Goal: Task Accomplishment & Management: Complete application form

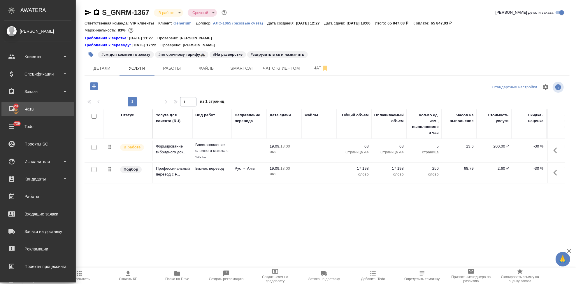
click at [11, 110] on div "Чаты" at bounding box center [37, 109] width 67 height 9
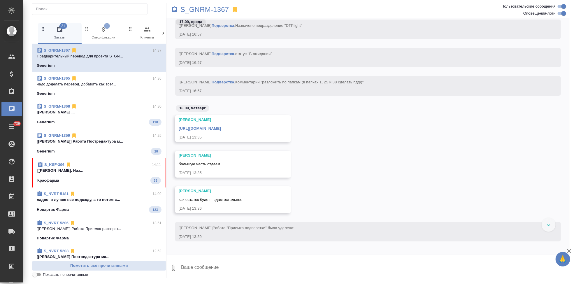
scroll to position [10407, 0]
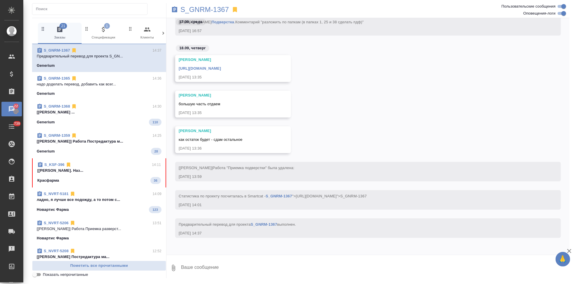
click at [101, 173] on p "[Арсеньева Вера] Работа Подверстка. Наз..." at bounding box center [99, 171] width 124 height 6
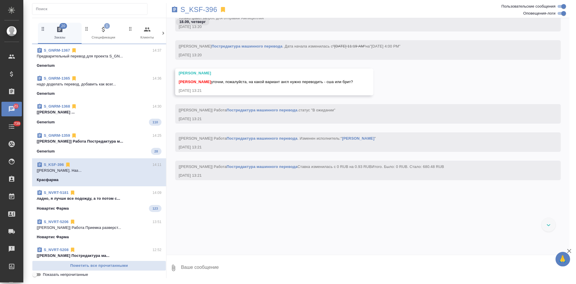
scroll to position [10218, 0]
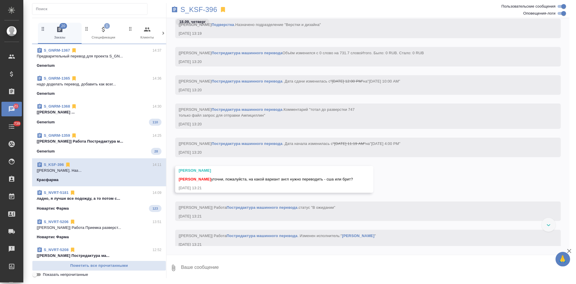
click at [211, 269] on textarea at bounding box center [374, 268] width 389 height 20
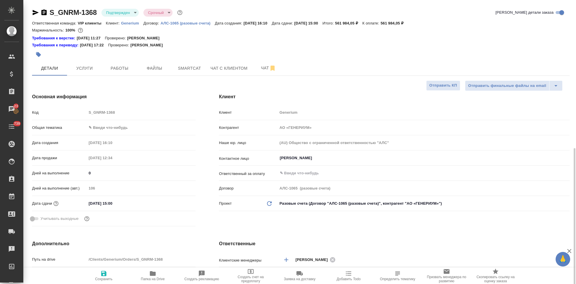
select select "RU"
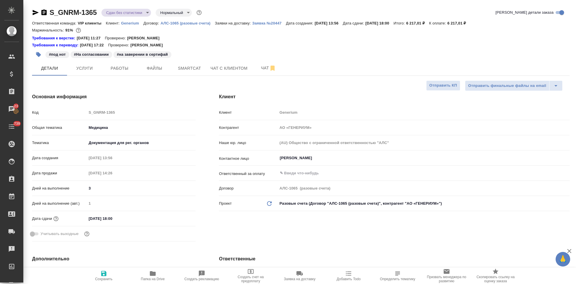
select select "RU"
click at [261, 67] on span "Чат" at bounding box center [268, 67] width 28 height 7
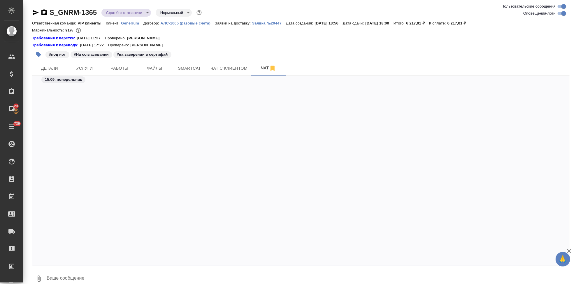
scroll to position [15241, 0]
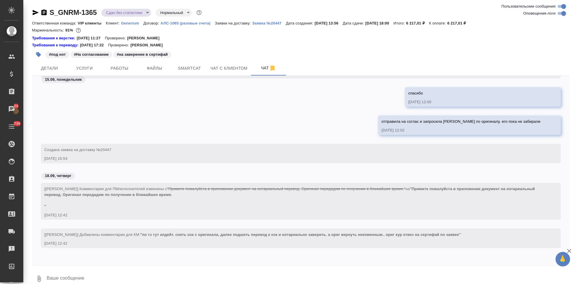
click at [41, 278] on icon "button" at bounding box center [39, 278] width 3 height 6
click at [27, 249] on span "С локального диска" at bounding box center [37, 247] width 40 height 7
click at [0, 0] on input "С локального диска" at bounding box center [0, 0] width 0 height 0
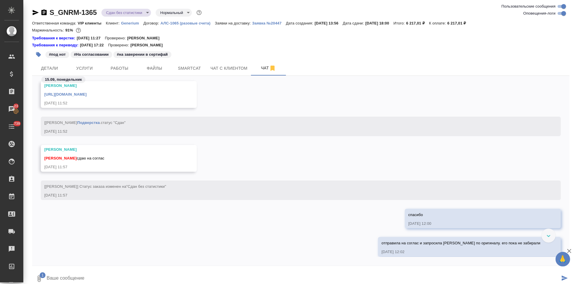
scroll to position [14169, 0]
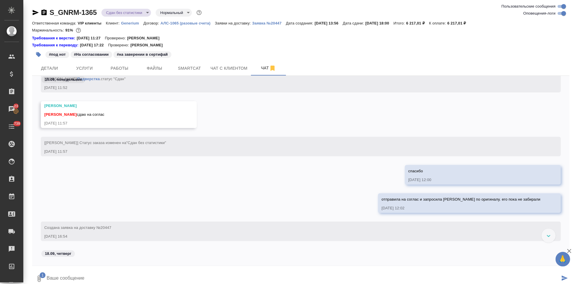
click at [85, 278] on textarea at bounding box center [303, 279] width 514 height 20
type textarea """
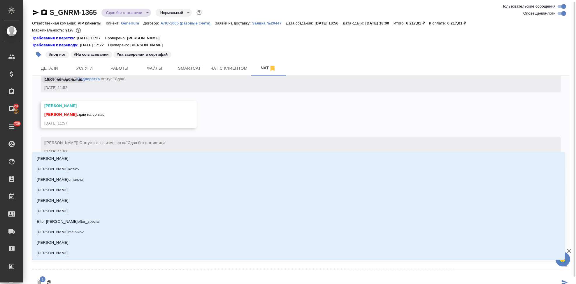
scroll to position [1, 0]
drag, startPoint x: 70, startPoint y: 284, endPoint x: 72, endPoint y: 279, distance: 4.9
click at [72, 279] on textarea "@" at bounding box center [303, 282] width 514 height 20
type textarea "@u"
type input "u"
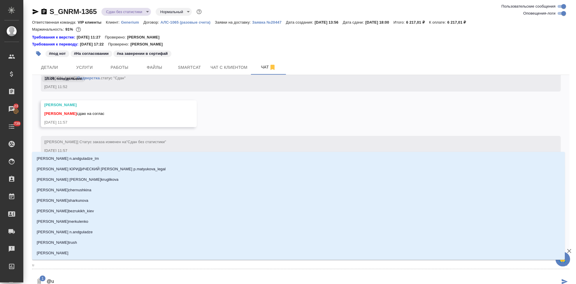
type textarea "@uh"
type input "uh"
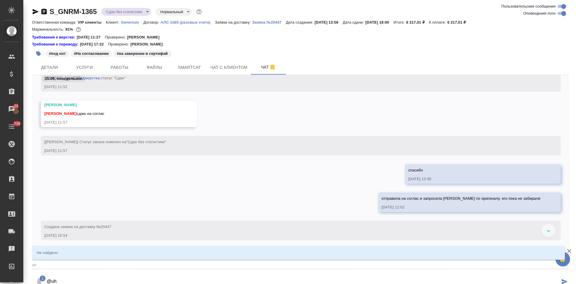
type textarea "@uhf"
type input "uhf"
type textarea "@uh"
type input "uh"
type textarea "@u"
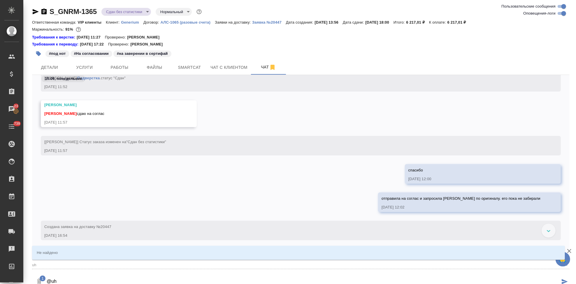
type input "u"
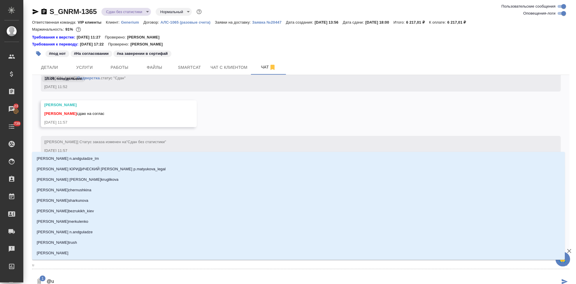
type textarea "@"
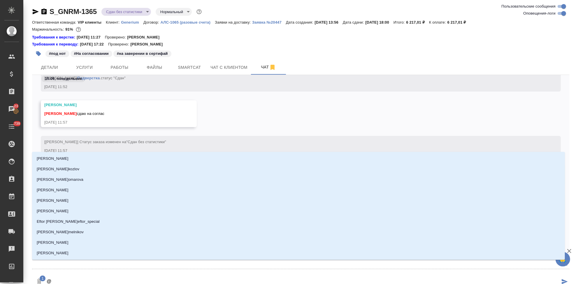
type textarea "@"
type textarea "@ u"
type input "u"
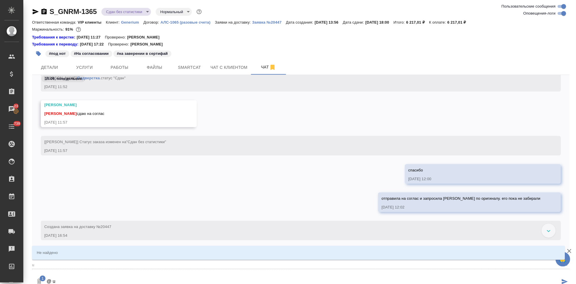
type textarea "@ uh"
type input "uh"
type textarea "@ uhf"
type input "uhf"
type textarea "@ uhf,"
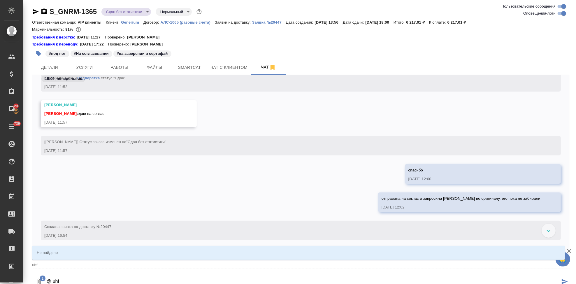
type input "uhf,"
type textarea "@ uhf"
type input "uhf"
type textarea "@ uh"
type input "uh"
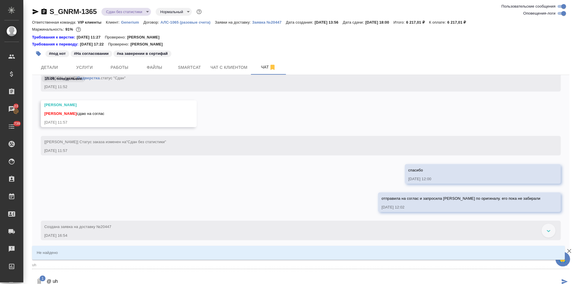
type textarea "@ u"
type input "u"
type textarea "@"
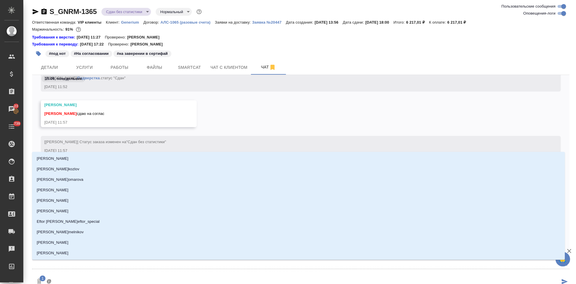
type textarea "@"
type textarea "@г"
type input "г"
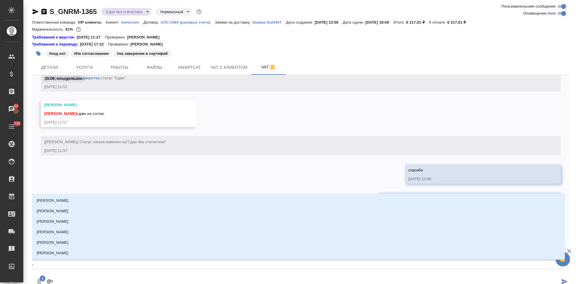
type textarea "@гр"
type input "гр"
type textarea "@гра"
type input "гра"
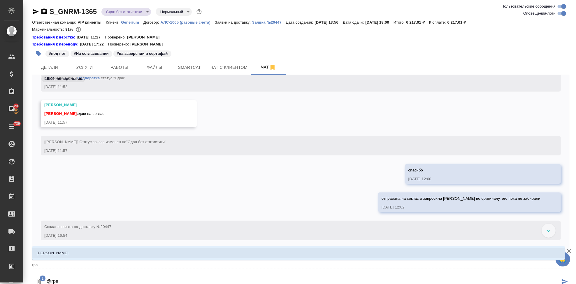
click at [78, 254] on li "Грабко Мария" at bounding box center [298, 253] width 533 height 10
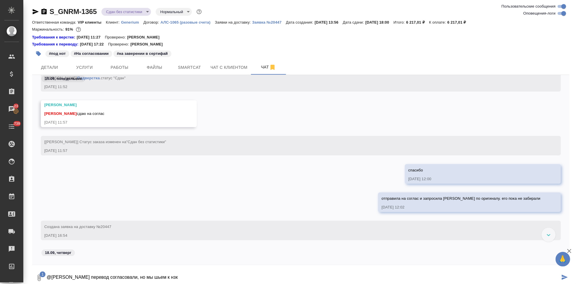
type textarea "@Грабко Мария перевод согласовали, но мы шьем к нзк"
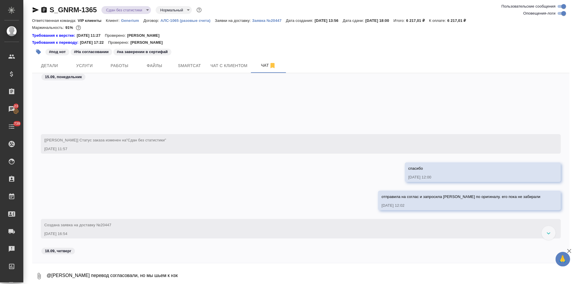
scroll to position [14283, 0]
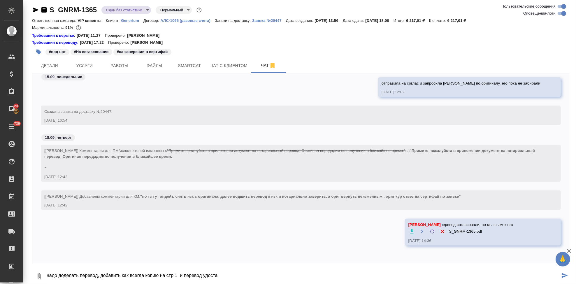
type textarea "надо доделать перевод, добавить как всегда копию на стр 1 и перевод удоста"
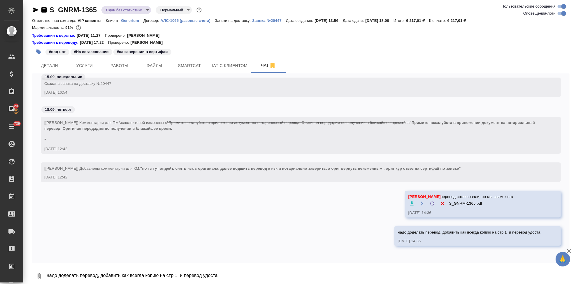
click at [347, 201] on div "Грабко Мария перевод согласовали, но мы шьем к нзк S_GNRM-1365.pdf 18.09.25, 14…" at bounding box center [300, 209] width 537 height 36
click at [310, 186] on div at bounding box center [288, 142] width 576 height 284
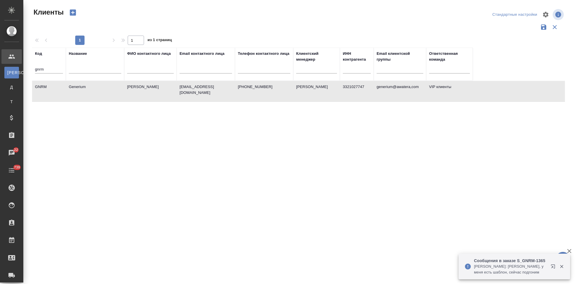
select select "RU"
click at [58, 71] on input "gnrm" at bounding box center [49, 69] width 28 height 7
type input "g"
type input "nvrt"
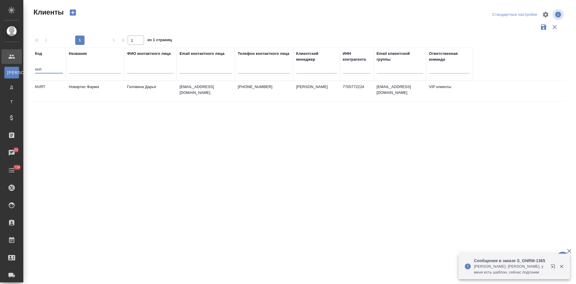
click at [88, 91] on td "Новартис Фарма" at bounding box center [95, 91] width 58 height 20
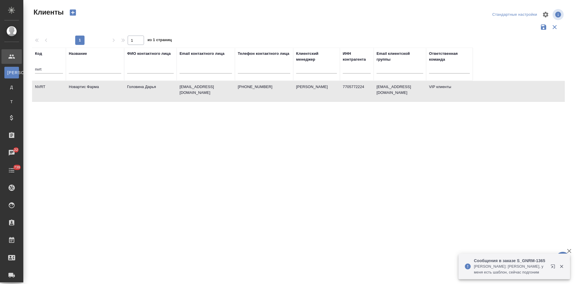
click at [88, 91] on td "Новартис Фарма" at bounding box center [95, 91] width 58 height 20
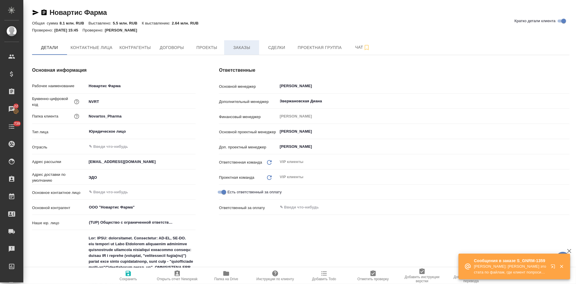
click at [237, 45] on span "Заказы" at bounding box center [242, 47] width 28 height 7
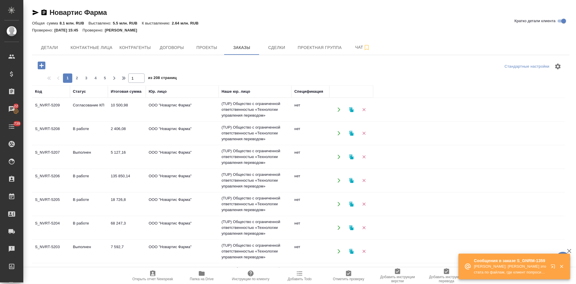
click at [84, 105] on td "Согласование КП" at bounding box center [89, 109] width 38 height 20
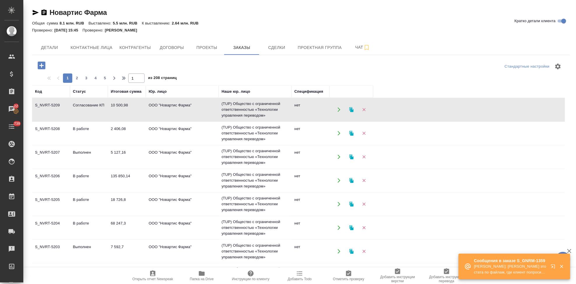
click at [555, 267] on icon "button" at bounding box center [554, 267] width 7 height 7
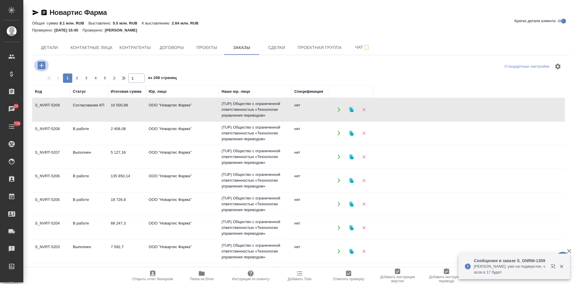
click at [43, 67] on icon "button" at bounding box center [42, 65] width 8 height 8
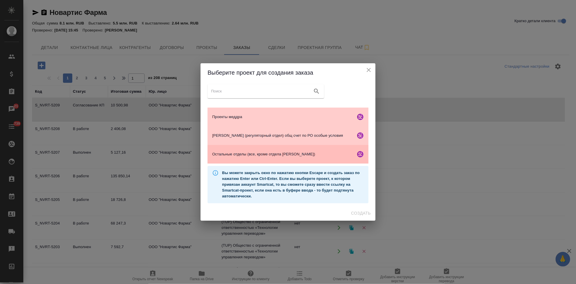
click at [242, 154] on span "Остальные отделы (все, кроме отдела Гладковой)" at bounding box center [282, 154] width 141 height 6
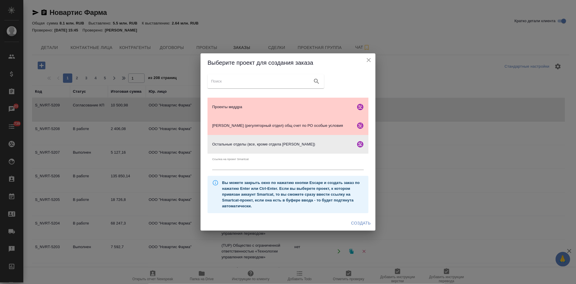
click at [360, 223] on span "Создать" at bounding box center [361, 222] width 20 height 7
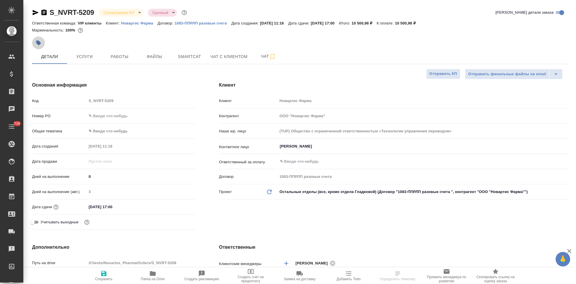
select select "RU"
click at [36, 42] on icon "button" at bounding box center [39, 43] width 6 height 6
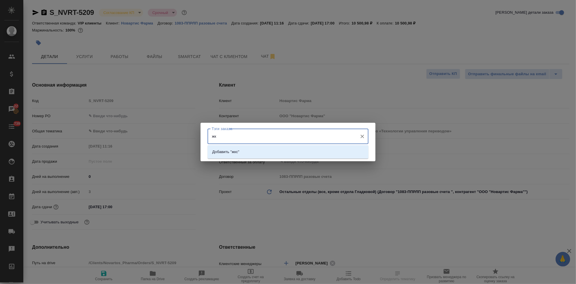
type input "ж"
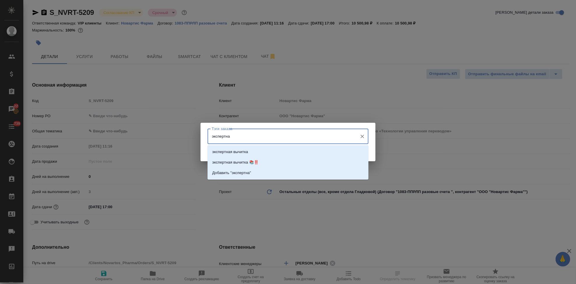
type input "экспертная"
click at [226, 153] on p "экспертная вычитка" at bounding box center [230, 152] width 36 height 6
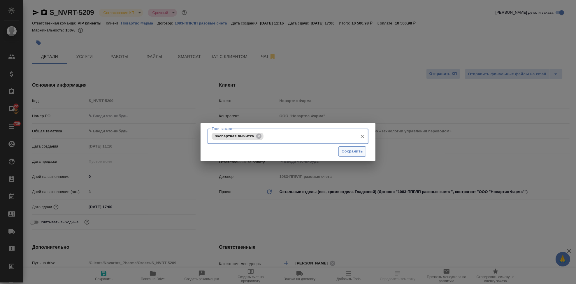
click at [353, 153] on span "Сохранить" at bounding box center [352, 151] width 21 height 7
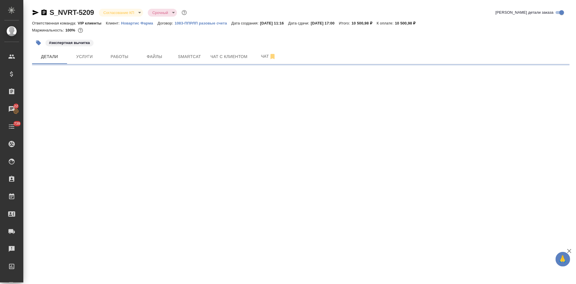
select select "RU"
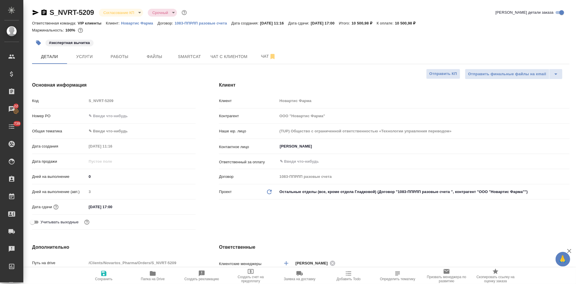
type textarea "x"
click at [141, 13] on body "🙏 .cls-1 fill:#fff; AWATERA Kabargina [PERSON_NAME] Спецификации Заказы 22 Чаты…" at bounding box center [288, 142] width 576 height 284
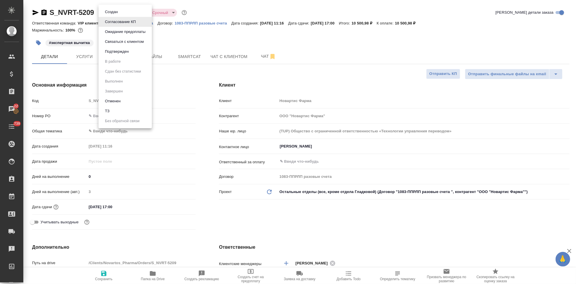
click at [128, 55] on li "Подтвержден" at bounding box center [125, 52] width 53 height 10
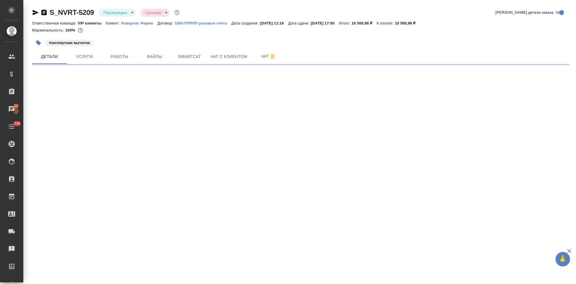
select select "RU"
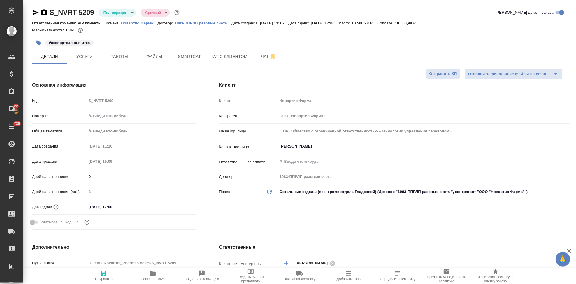
type textarea "x"
click at [262, 59] on span "Чат" at bounding box center [268, 56] width 28 height 7
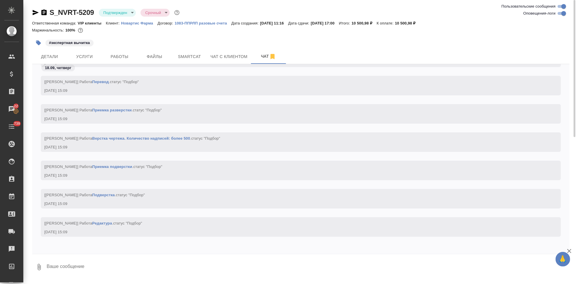
scroll to position [4213, 0]
click at [126, 260] on textarea at bounding box center [307, 267] width 523 height 20
type textarea """
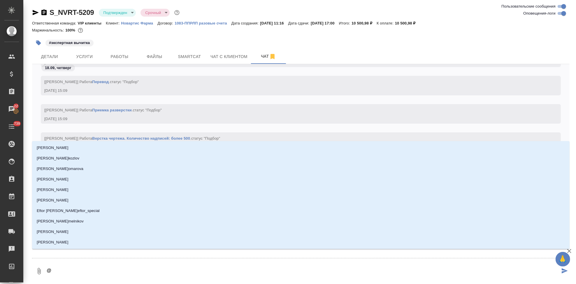
type textarea "@г"
type input "г"
type textarea "@гр"
type input "гр"
type textarea "@гра"
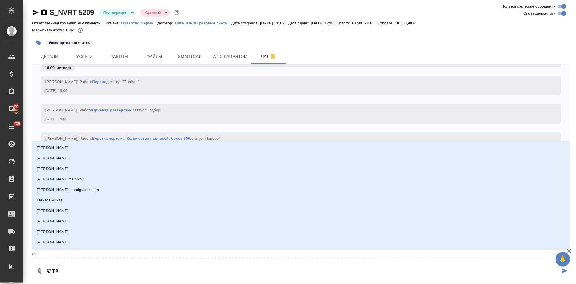
type input "гра"
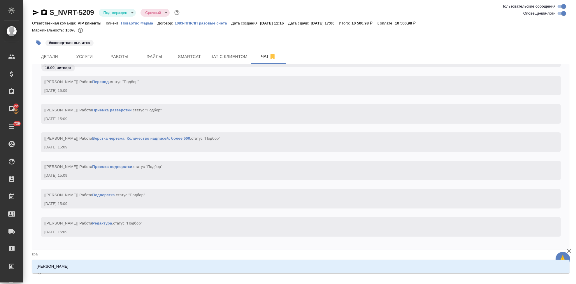
type textarea "@граб"
type input "граб"
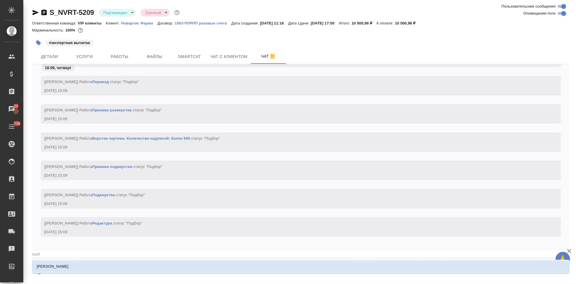
click at [155, 270] on li "[PERSON_NAME]" at bounding box center [300, 266] width 537 height 10
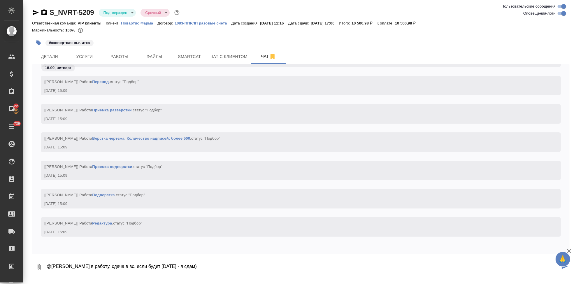
type textarea "@Грабко Мария в работу. сдача в вс. если будет завтра - я сдам)"
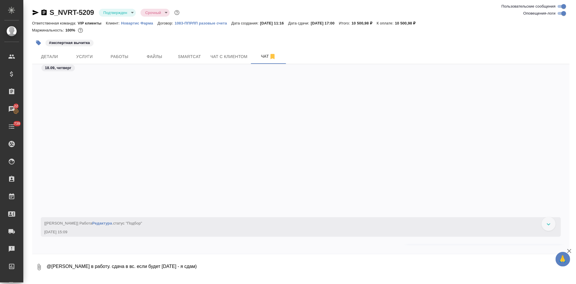
scroll to position [4242, 0]
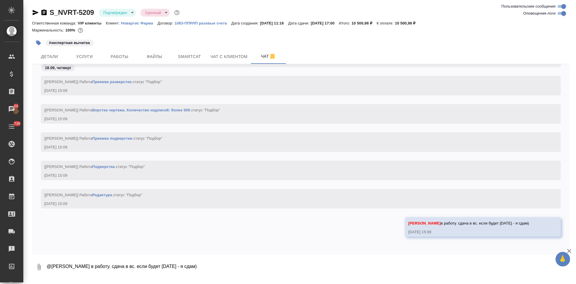
click at [364, 261] on textarea "@Грабко Мария в работу. сдача в вс. если будет завтра - я сдам)" at bounding box center [307, 267] width 523 height 20
type textarea "ж"
type textarea "экспертная"
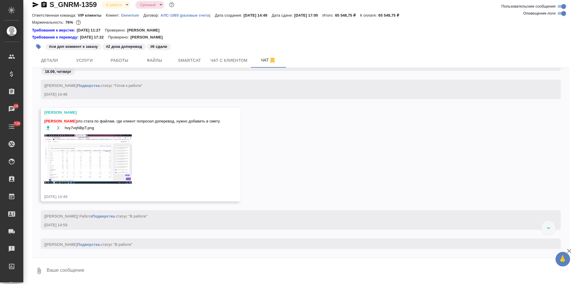
scroll to position [75704, 0]
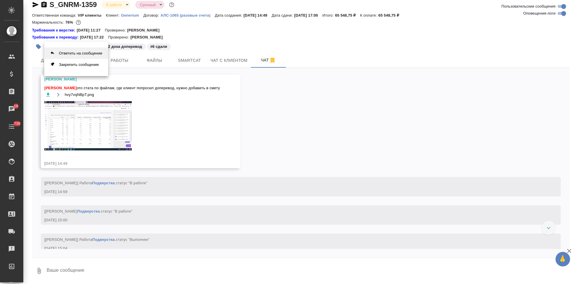
click at [89, 55] on button "Ответить на сообщение" at bounding box center [76, 53] width 64 height 11
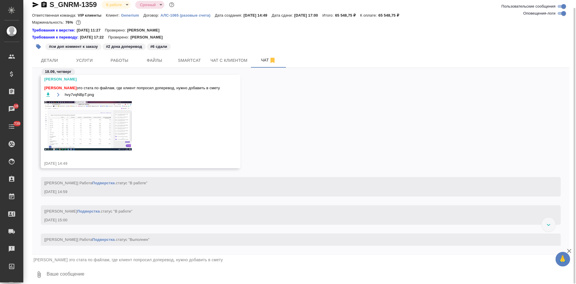
click at [73, 279] on textarea at bounding box center [307, 275] width 523 height 20
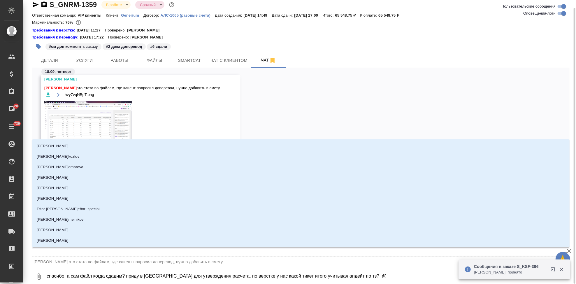
type textarea "спасибо. а сам файл когда сдадим? приду в личку для утверждения расчета. по вер…"
type input "г"
type textarea "спасибо. а сам файл когда сдадим? приду в личку для утверждения расчета. по вер…"
type input "гр"
type textarea "спасибо. а сам файл когда сдадим? приду в личку для утверждения расчета. по вер…"
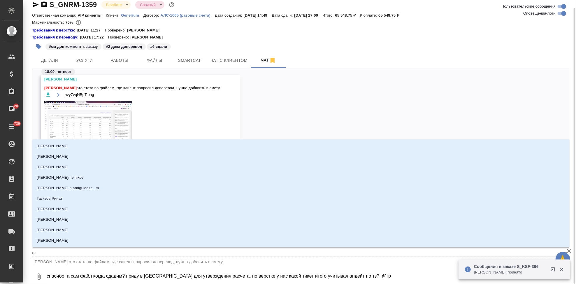
type input "гра"
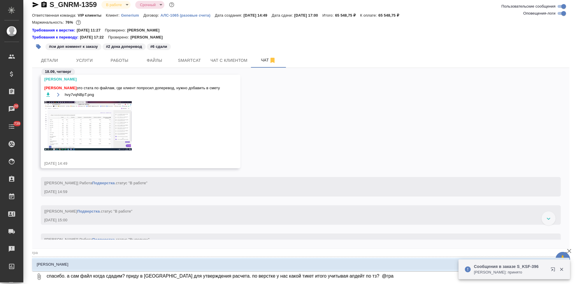
click at [103, 262] on li "Грабко Мария" at bounding box center [300, 264] width 537 height 10
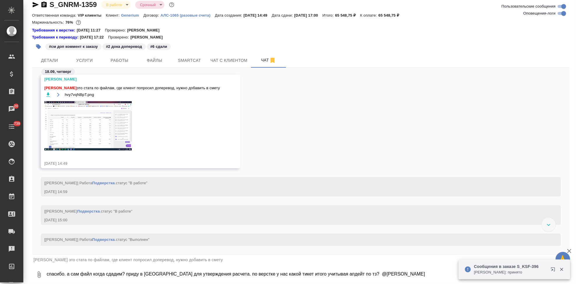
type textarea "спасибо. а сам файл когда сдадим? приду в личку для утверждения расчета. по вер…"
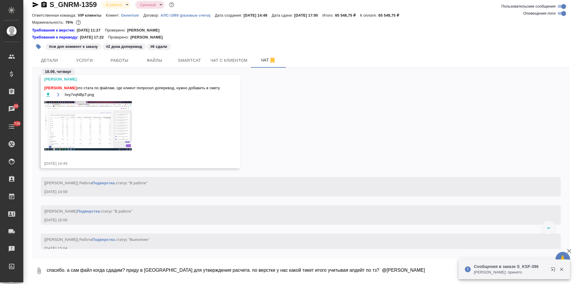
scroll to position [75842, 0]
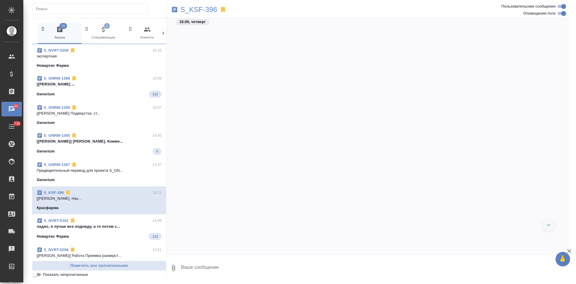
scroll to position [10218, 0]
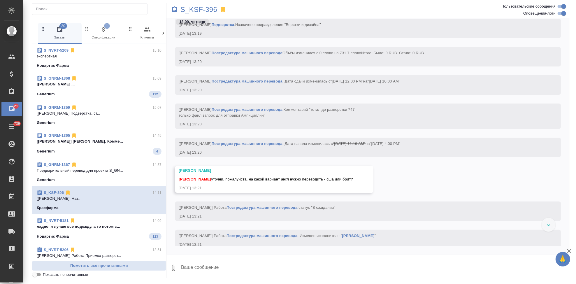
click at [99, 203] on span "S_KSF-396 14:11 [Арсеньева Вера] Работа Подверстка. Наз... Красфарма" at bounding box center [99, 200] width 125 height 21
click at [221, 150] on button "Ответить на сообщение" at bounding box center [211, 150] width 64 height 11
click at [202, 267] on textarea at bounding box center [374, 271] width 389 height 20
paste textarea "британский"
type textarea "британский \"
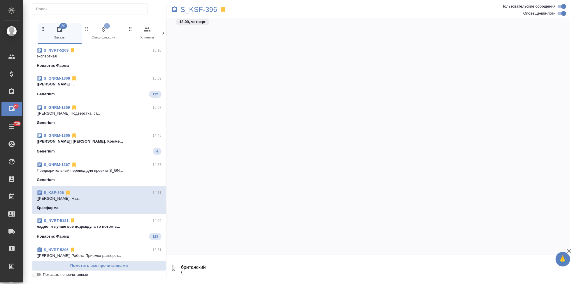
scroll to position [11490, 0]
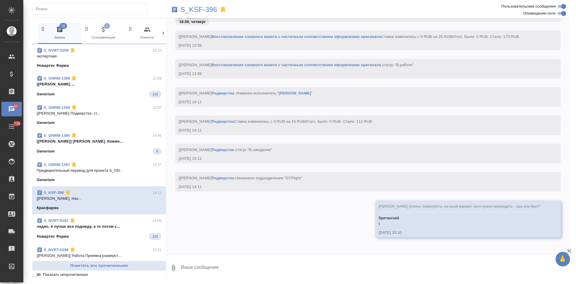
type textarea """
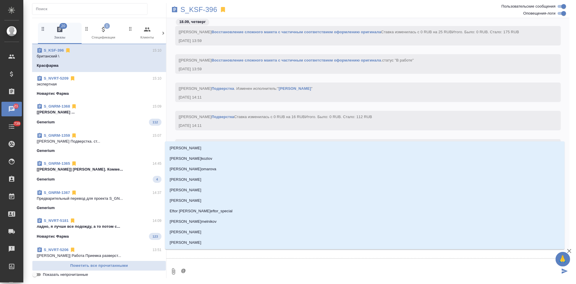
type textarea "@г"
type input "г"
type textarea "@го"
type input "го"
type textarea "@гор"
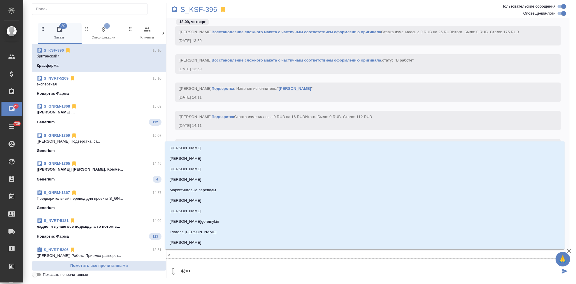
type input "гор"
type textarea "@горш"
type input "горш"
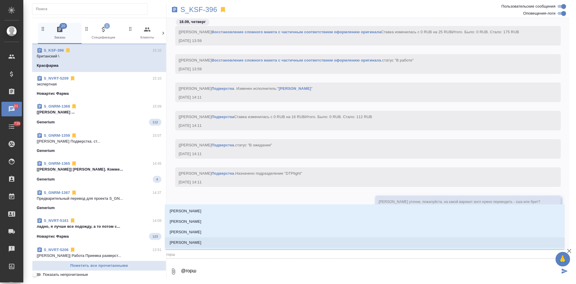
click at [242, 242] on li "Горшкова Валентина" at bounding box center [365, 242] width 400 height 10
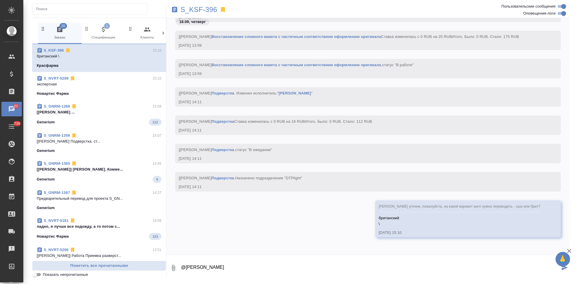
type textarea "@Горшкова Валентина"
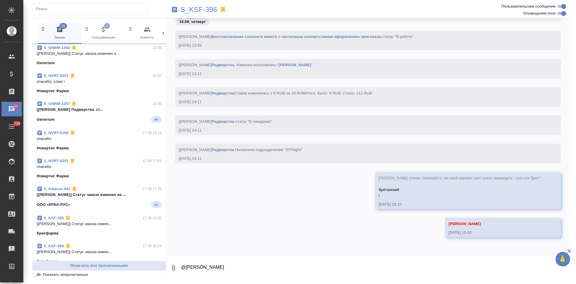
scroll to position [0, 0]
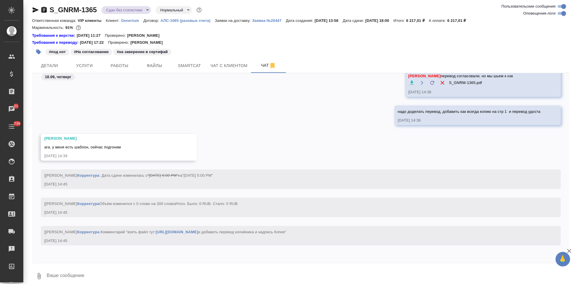
scroll to position [14455, 0]
click at [340, 134] on div "[PERSON_NAME], у меня есть шаблон, сейчас подгоним [DATE] 14:39" at bounding box center [300, 152] width 537 height 36
click at [147, 267] on textarea at bounding box center [307, 276] width 523 height 20
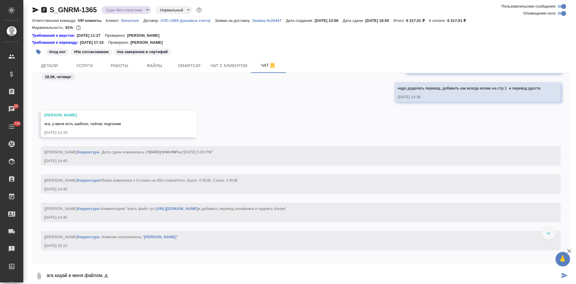
scroll to position [14545, 0]
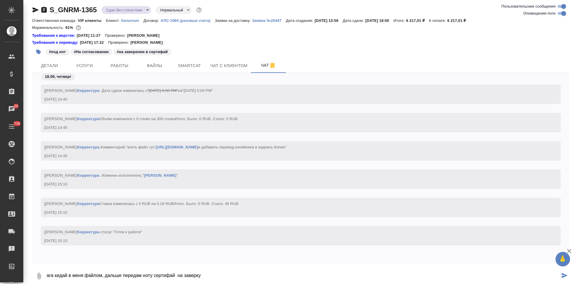
type textarea "ага кидай в меня файлом, дальше передам ноту сертифай на заверку"
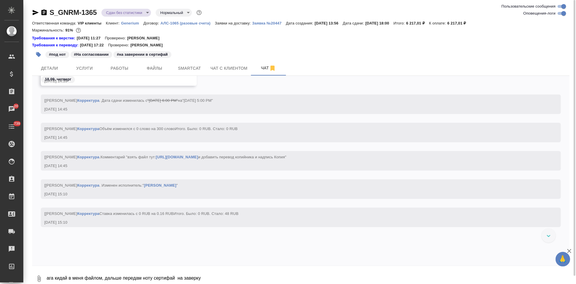
scroll to position [14412, 0]
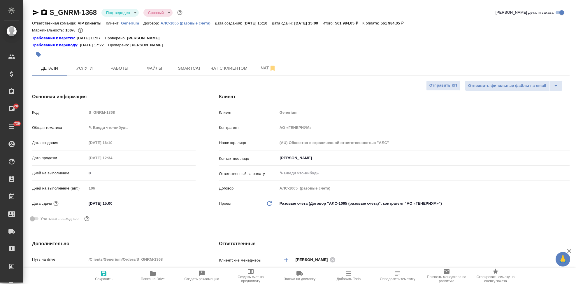
select select "RU"
click at [255, 65] on span "Чат" at bounding box center [268, 67] width 28 height 7
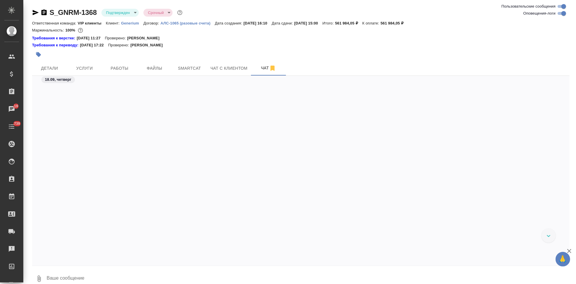
scroll to position [23903, 0]
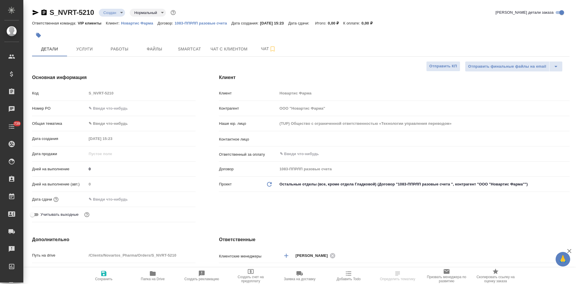
select select "RU"
click at [85, 93] on div "Код S_NVRT-5210" at bounding box center [113, 93] width 163 height 10
click at [304, 134] on div "​" at bounding box center [423, 138] width 292 height 10
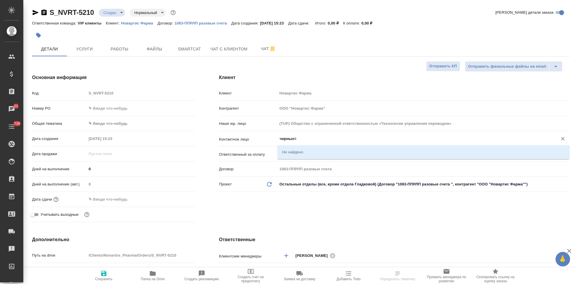
type input "черных"
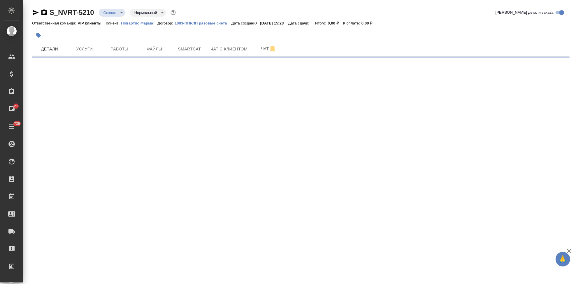
select select "RU"
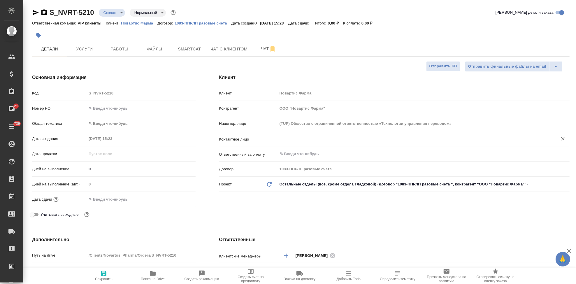
type textarea "x"
click at [316, 135] on input "text" at bounding box center [413, 138] width 269 height 7
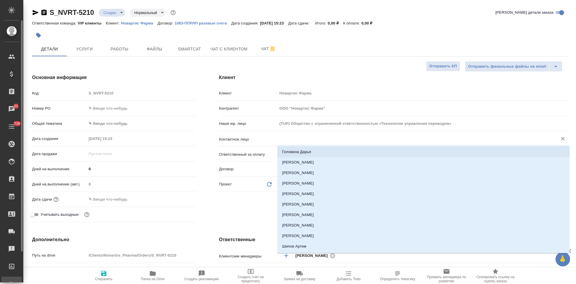
type textarea "x"
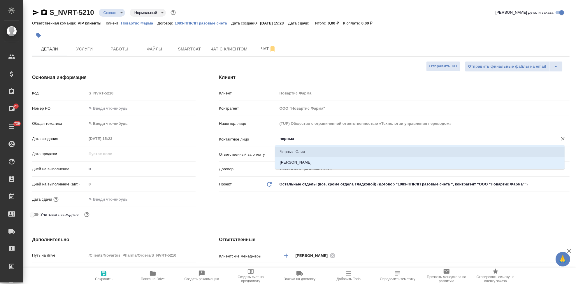
click at [301, 152] on li "Черных Юлия" at bounding box center [419, 152] width 289 height 10
type input "Черных Юлия"
type textarea "x"
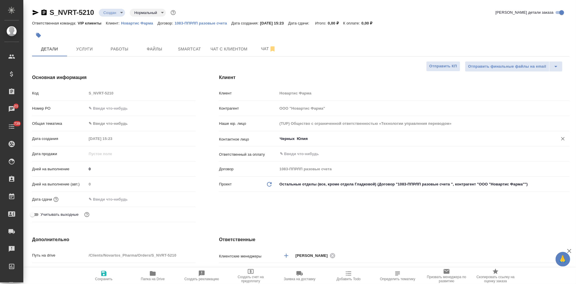
type input "Черных Юлия"
click at [102, 277] on span "Сохранить" at bounding box center [103, 279] width 17 height 4
type textarea "x"
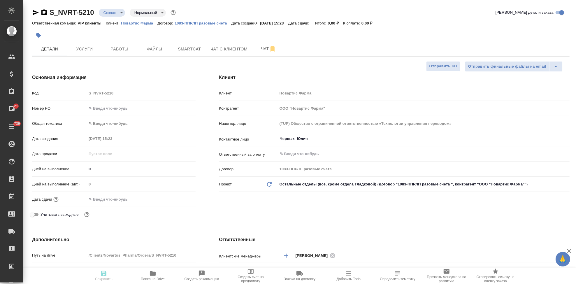
type textarea "x"
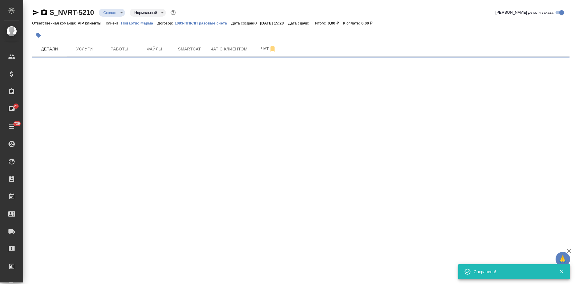
select select "RU"
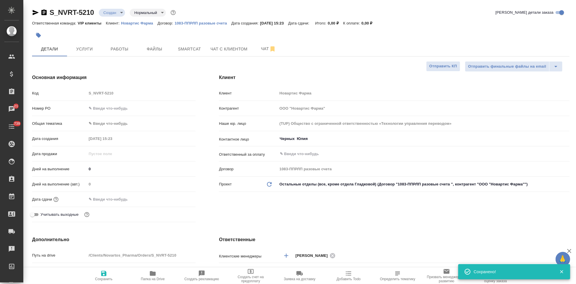
type textarea "x"
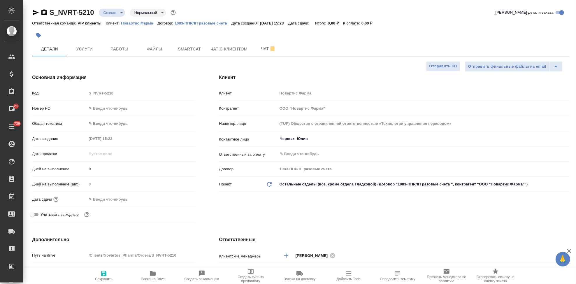
type textarea "x"
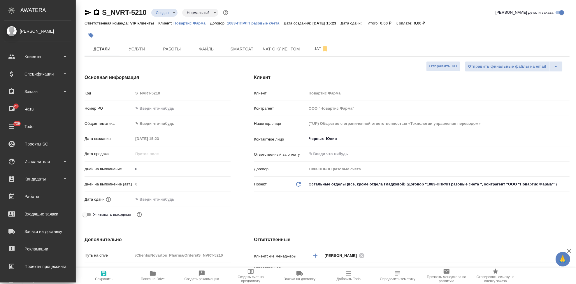
type textarea "x"
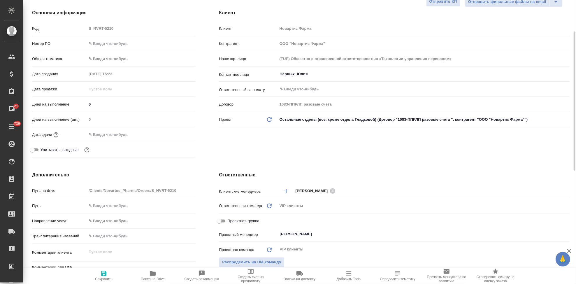
scroll to position [97, 0]
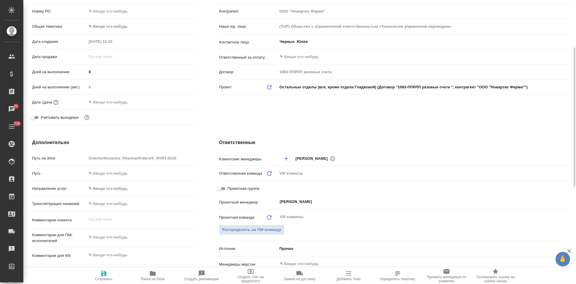
click at [101, 254] on textarea at bounding box center [141, 255] width 109 height 10
type textarea "x"
paste textarea "CTQJ230A12301E1 запрос на перевод"
type textarea "x"
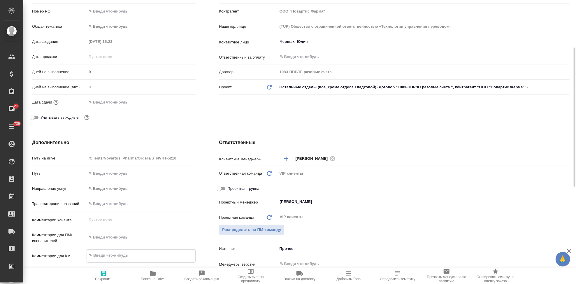
type textarea "CTQJ230A12301E1 запрос на перевод"
type textarea "x"
type textarea "CTQJ230A12301E1 запрос на перевод"
type textarea "x"
click at [102, 275] on icon "button" at bounding box center [103, 273] width 5 height 5
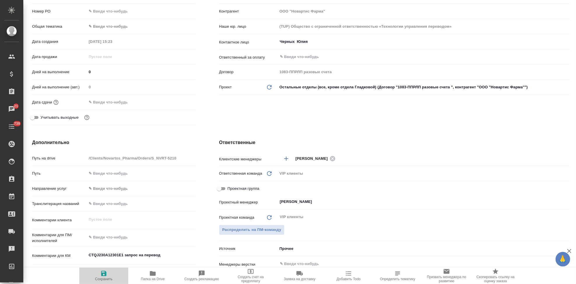
type textarea "x"
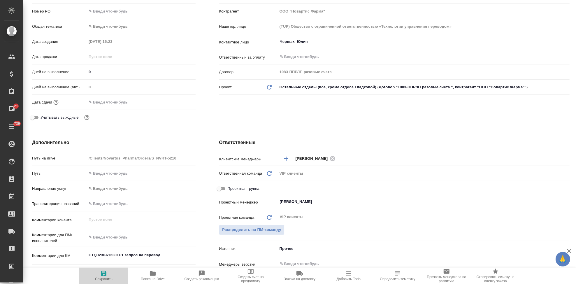
type textarea "x"
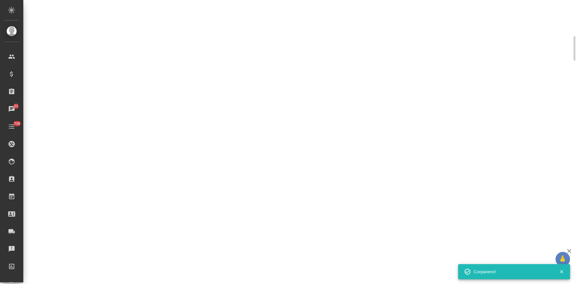
select select "RU"
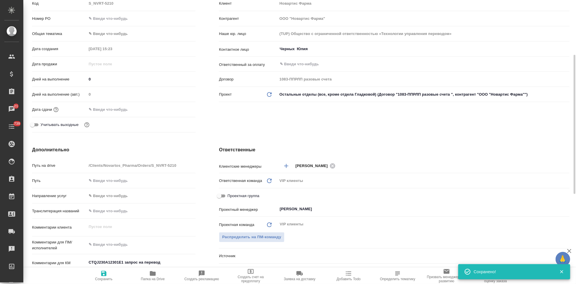
type textarea "x"
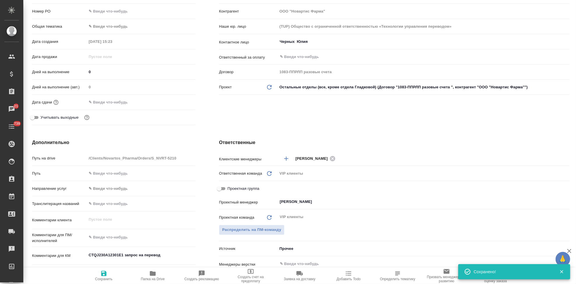
type textarea "x"
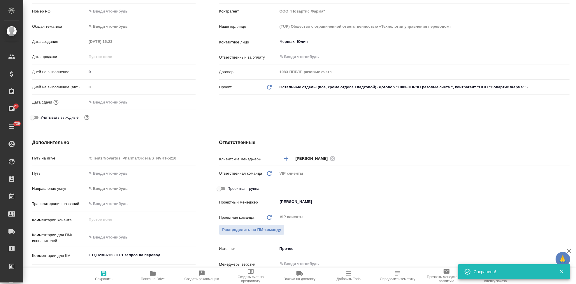
type textarea "x"
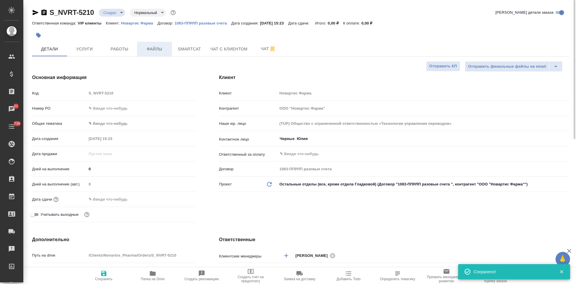
click at [152, 55] on button "Файлы" at bounding box center [154, 49] width 35 height 15
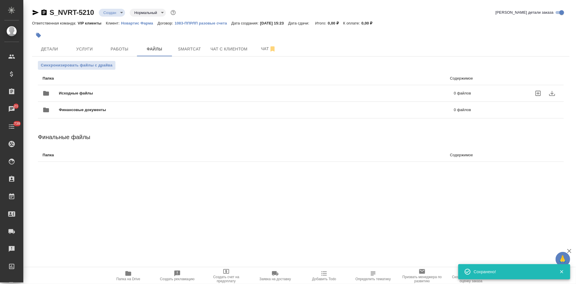
click at [535, 93] on icon "uploadFiles" at bounding box center [537, 93] width 5 height 5
click at [0, 0] on input "uploadFiles" at bounding box center [0, 0] width 0 height 0
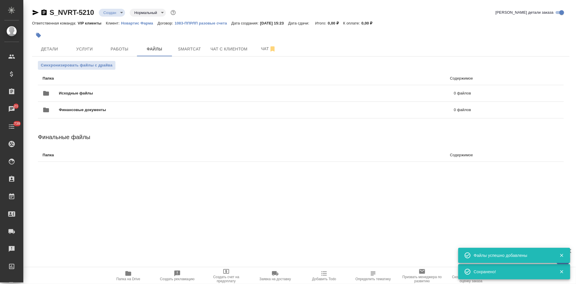
click at [120, 14] on body "🙏 .cls-1 fill:#fff; AWATERA Kabargina Anna Клиенты Спецификации Заказы 21 Чаты …" at bounding box center [288, 142] width 576 height 284
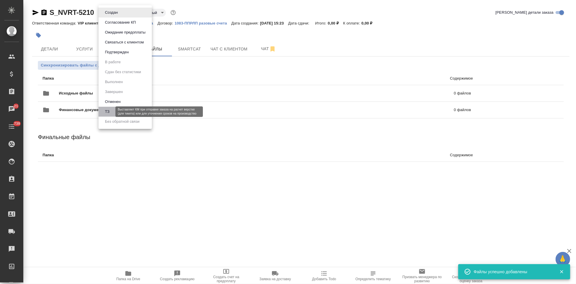
click at [110, 111] on button "ТЗ" at bounding box center [107, 111] width 8 height 6
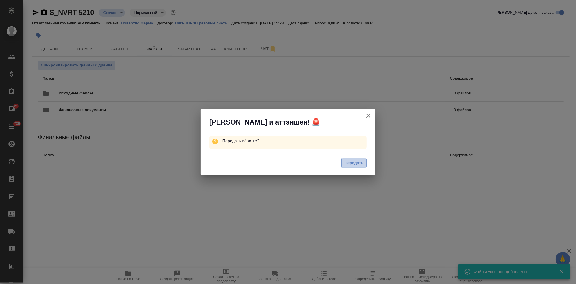
click at [358, 161] on span "Передать" at bounding box center [353, 163] width 19 height 7
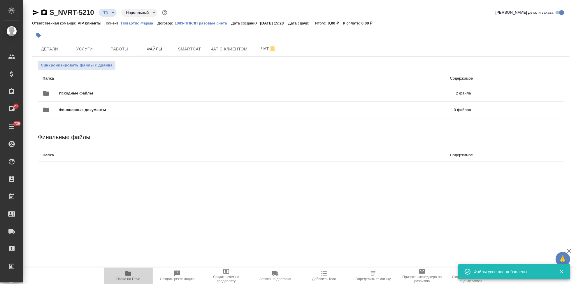
click at [128, 276] on icon "button" at bounding box center [128, 273] width 7 height 7
click at [81, 49] on span "Услуги" at bounding box center [85, 48] width 28 height 7
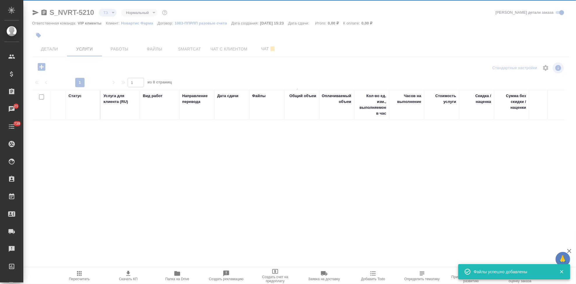
click at [43, 66] on icon "button" at bounding box center [42, 67] width 8 height 8
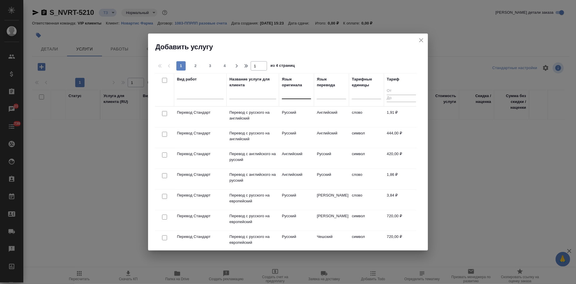
click at [295, 91] on div at bounding box center [296, 93] width 29 height 8
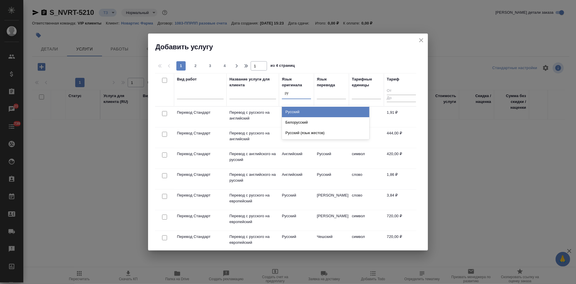
type input "рус"
click at [306, 115] on div "Русский" at bounding box center [325, 112] width 87 height 10
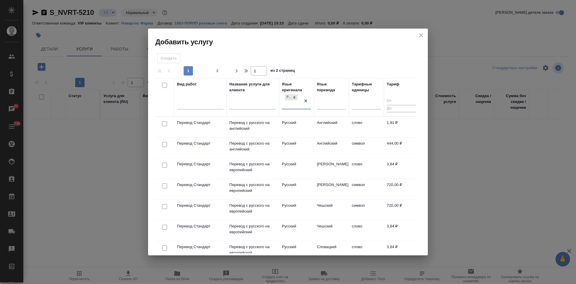
click at [326, 126] on td "Английский" at bounding box center [331, 127] width 35 height 20
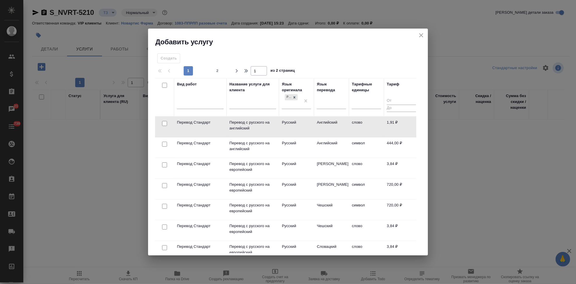
click at [326, 126] on td "Английский" at bounding box center [331, 127] width 35 height 20
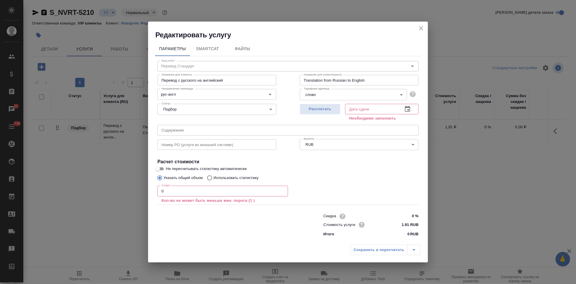
click at [193, 189] on input "0" at bounding box center [222, 191] width 131 height 10
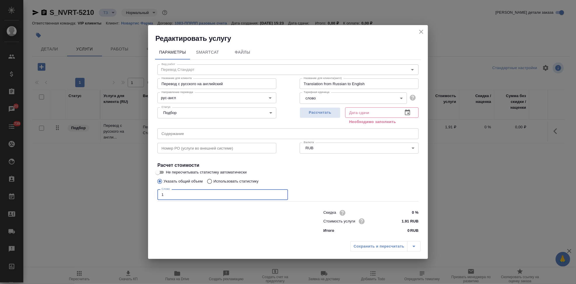
type input "1"
click at [407, 114] on icon "button" at bounding box center [407, 112] width 7 height 7
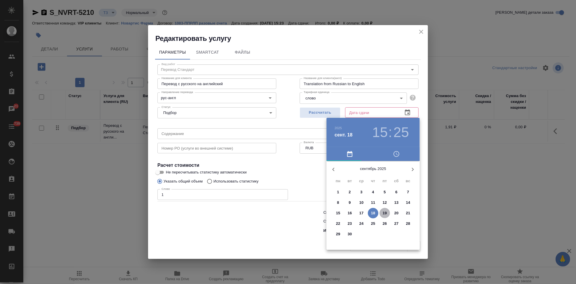
click at [385, 214] on p "19" at bounding box center [385, 213] width 4 height 6
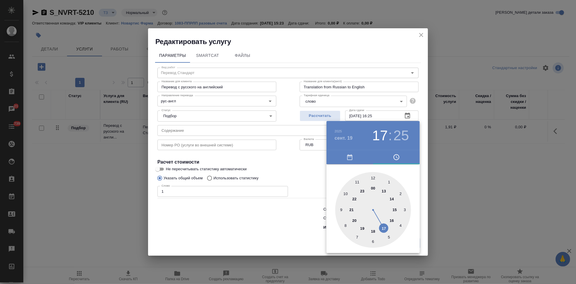
drag, startPoint x: 390, startPoint y: 218, endPoint x: 387, endPoint y: 225, distance: 7.6
click at [387, 225] on div at bounding box center [373, 210] width 76 height 76
click at [374, 179] on div at bounding box center [373, 210] width 76 height 76
type input "19.09.2025 17:00"
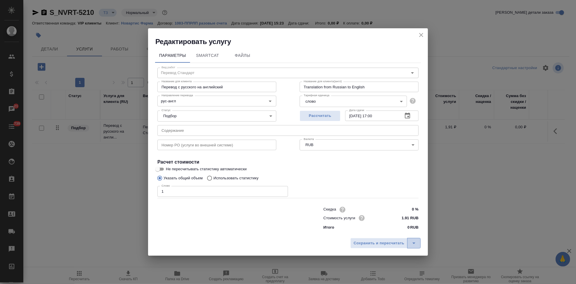
click at [416, 245] on icon "split button" at bounding box center [413, 243] width 7 height 7
click at [362, 230] on li "Сохранить" at bounding box center [386, 230] width 70 height 9
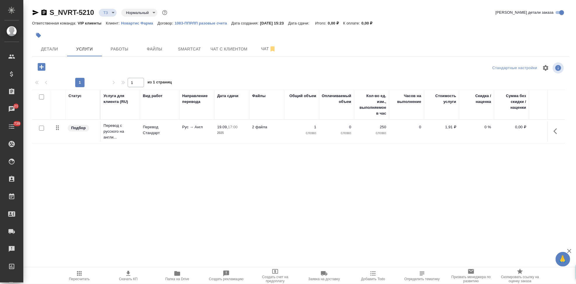
click at [43, 129] on input "checkbox" at bounding box center [41, 128] width 5 height 5
checkbox input "true"
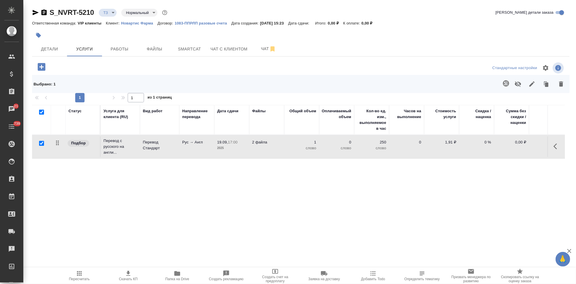
click at [502, 83] on icon "button" at bounding box center [505, 83] width 7 height 7
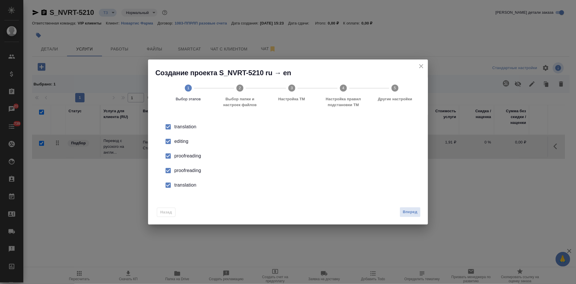
click at [175, 143] on div "editing" at bounding box center [294, 141] width 240 height 7
click at [172, 164] on li "proofreading" at bounding box center [287, 170] width 261 height 15
click at [172, 184] on input "checkbox" at bounding box center [168, 185] width 12 height 12
click at [412, 210] on span "Вперед" at bounding box center [410, 212] width 15 height 7
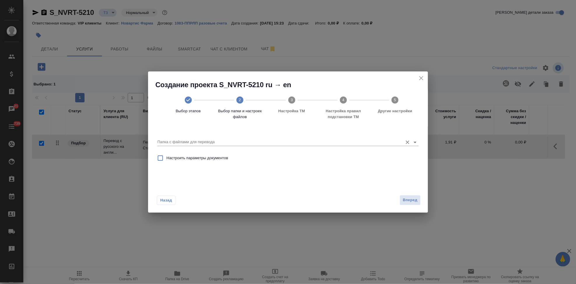
click at [360, 141] on input "Папка с файлами для перевода" at bounding box center [278, 141] width 242 height 7
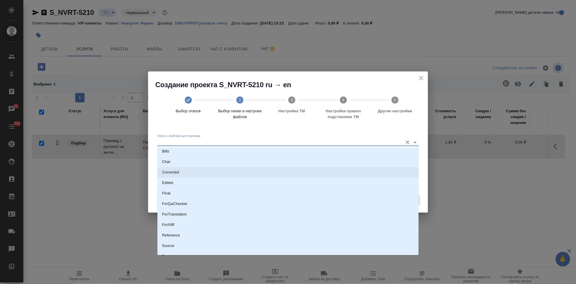
scroll to position [30, 0]
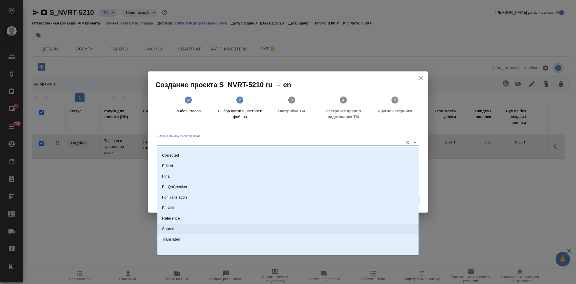
click at [188, 230] on li "Source" at bounding box center [287, 229] width 261 height 10
type input "Source"
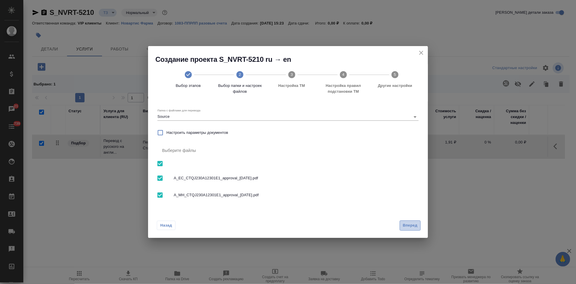
click at [418, 226] on button "Вперед" at bounding box center [410, 225] width 21 height 10
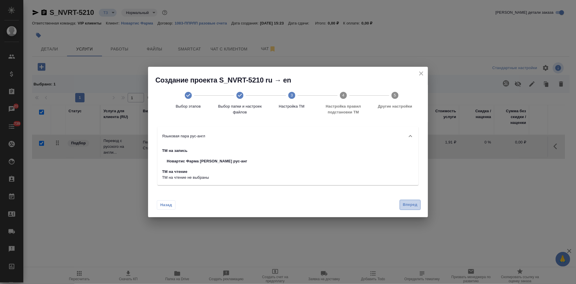
click at [409, 207] on span "Вперед" at bounding box center [410, 204] width 15 height 7
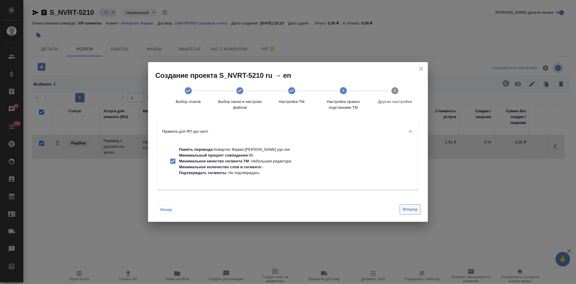
click at [409, 209] on span "Вперед" at bounding box center [410, 209] width 15 height 7
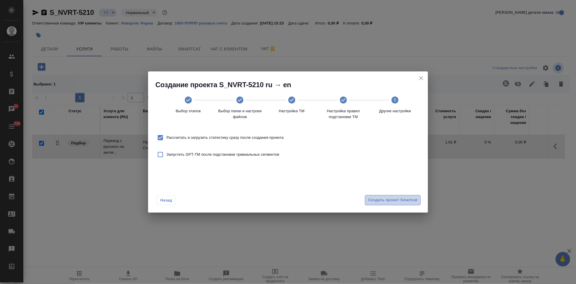
click at [402, 200] on span "Создать проект Smartcat" at bounding box center [392, 200] width 49 height 7
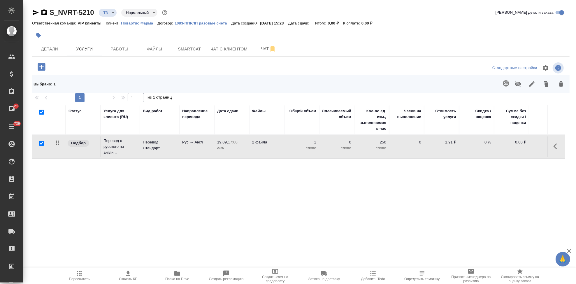
click at [39, 68] on icon "button" at bounding box center [42, 67] width 8 height 8
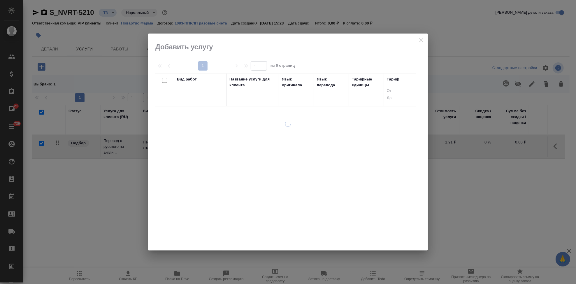
click at [247, 98] on input "text" at bounding box center [252, 95] width 47 height 7
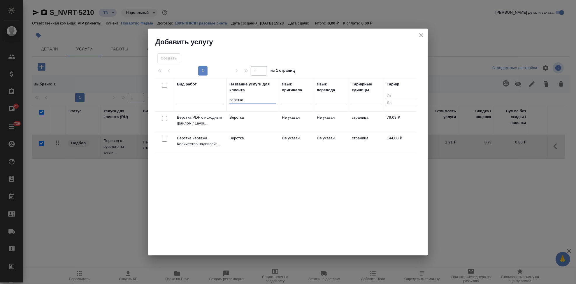
type input "верстка"
click at [272, 142] on td "Верстка" at bounding box center [252, 142] width 52 height 20
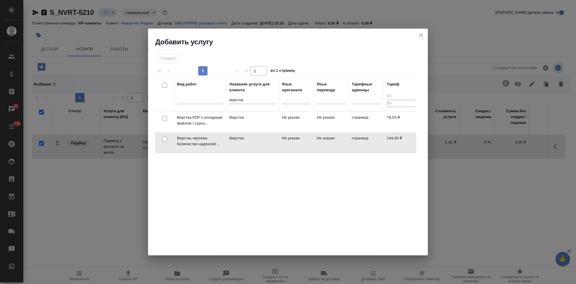
click at [272, 142] on td "Верстка" at bounding box center [252, 142] width 52 height 20
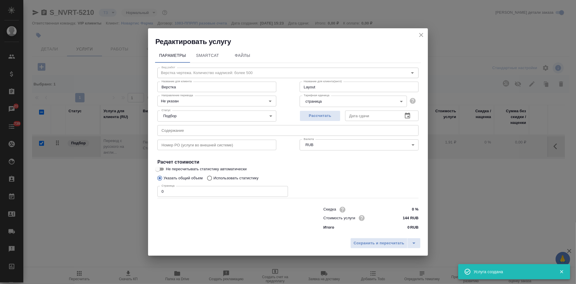
checkbox input "false"
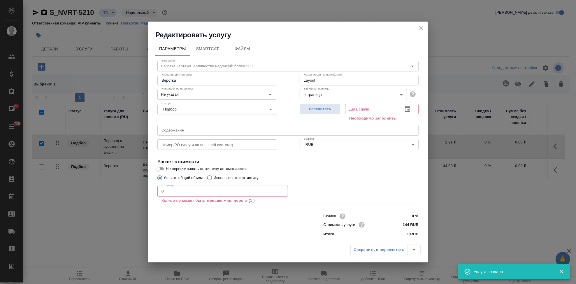
click at [189, 190] on input "0" at bounding box center [222, 191] width 131 height 10
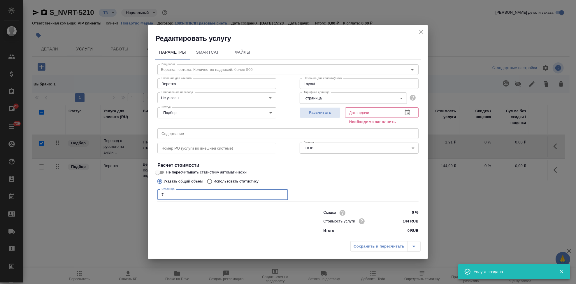
type input "7"
click at [400, 108] on div "Дата сдачи" at bounding box center [381, 112] width 73 height 10
click at [407, 111] on icon "button" at bounding box center [407, 112] width 5 height 6
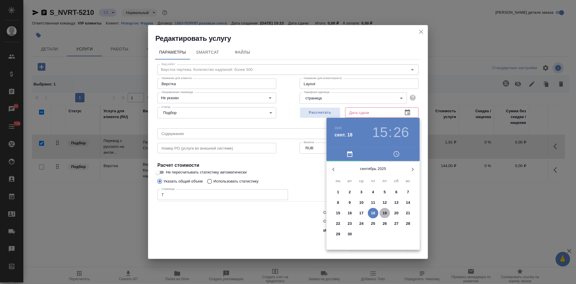
click at [386, 211] on p "19" at bounding box center [385, 213] width 4 height 6
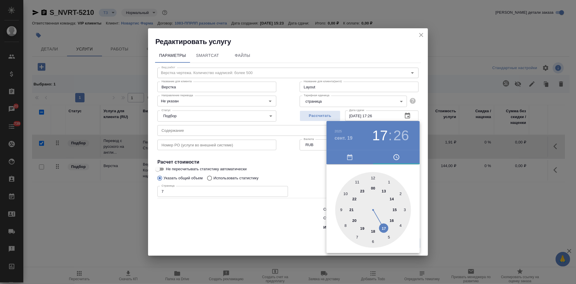
click at [387, 226] on div at bounding box center [373, 210] width 76 height 76
click at [374, 180] on div at bounding box center [373, 210] width 76 height 76
type input "19.09.2025 17:00"
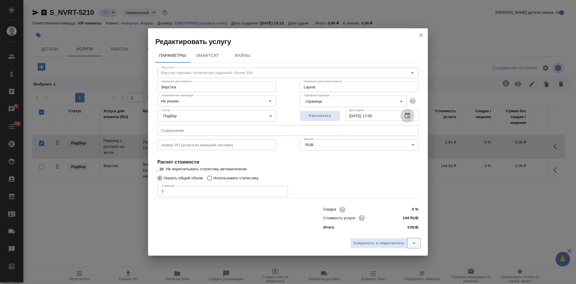
click at [416, 240] on icon "split button" at bounding box center [413, 243] width 7 height 7
click at [373, 230] on li "Сохранить" at bounding box center [386, 230] width 70 height 9
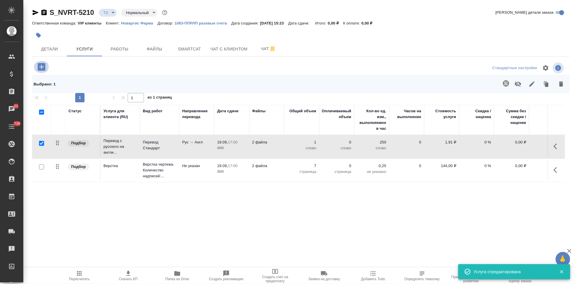
click at [38, 68] on icon "button" at bounding box center [42, 67] width 8 height 8
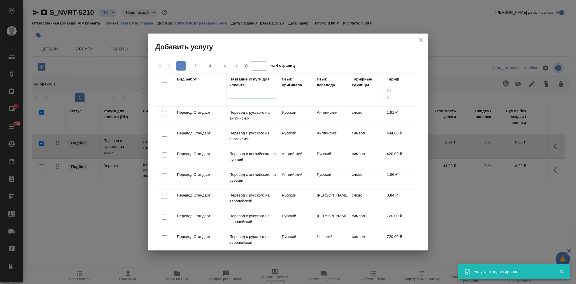
click at [236, 93] on input "text" at bounding box center [252, 95] width 47 height 7
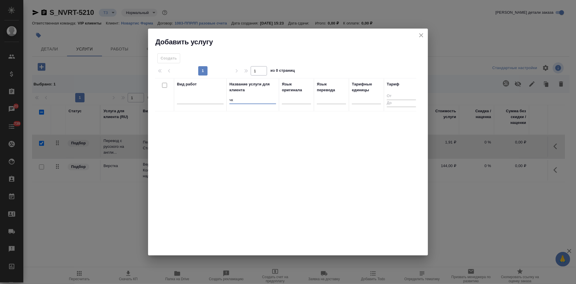
type input "ч"
type input "с"
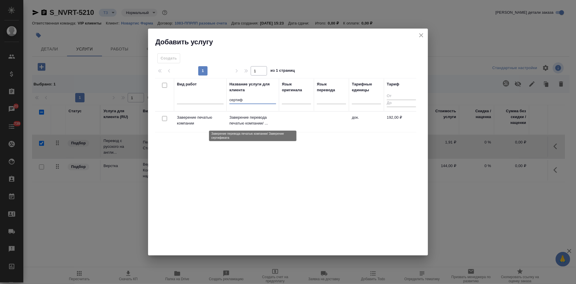
type input "сертиф"
click at [242, 115] on p "Заверение перевода печатью компании/ ..." at bounding box center [252, 121] width 47 height 12
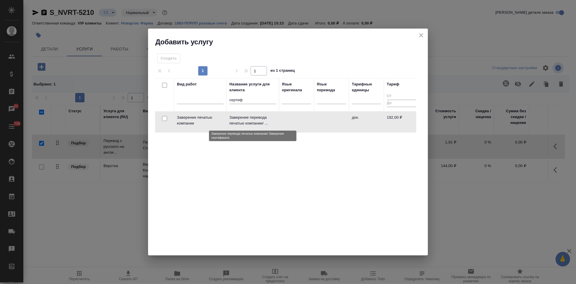
click at [242, 115] on p "Заверение перевода печатью компании/ ..." at bounding box center [252, 121] width 47 height 12
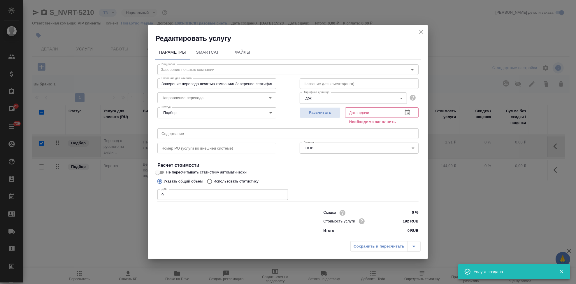
click at [190, 189] on input "0" at bounding box center [222, 194] width 131 height 10
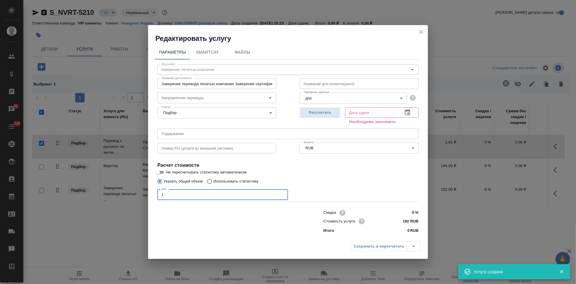
type input "1"
click at [409, 112] on icon "button" at bounding box center [407, 112] width 7 height 7
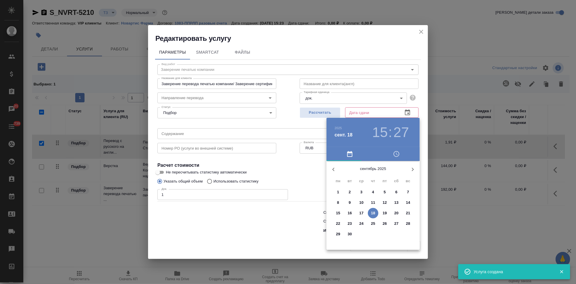
click at [385, 214] on p "19" at bounding box center [385, 213] width 4 height 6
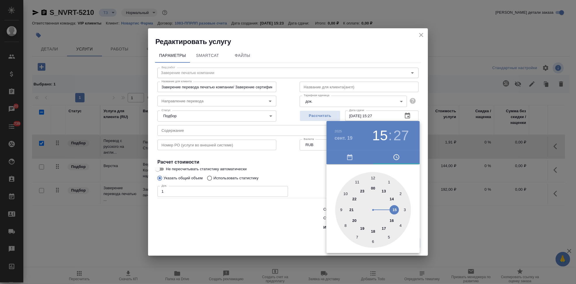
click at [383, 227] on div at bounding box center [373, 210] width 76 height 76
click at [372, 179] on div at bounding box center [373, 210] width 76 height 76
type input "19.09.2025 17:00"
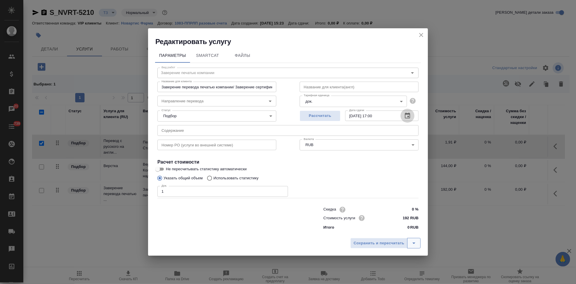
click at [411, 243] on icon "split button" at bounding box center [413, 243] width 7 height 7
click at [392, 233] on li "Сохранить" at bounding box center [386, 230] width 70 height 9
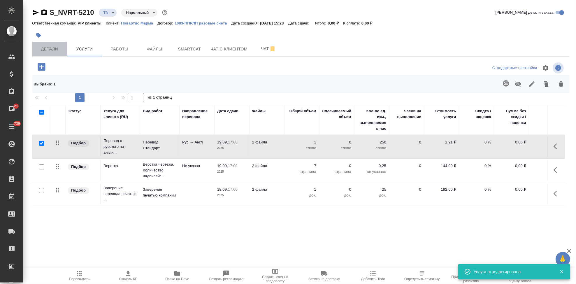
click at [53, 50] on span "Детали" at bounding box center [50, 48] width 28 height 7
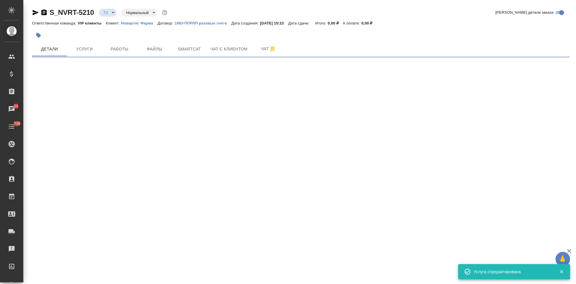
select select "RU"
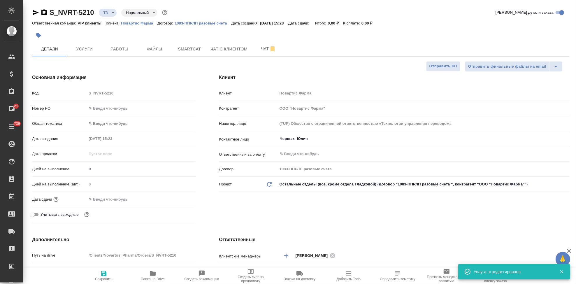
type textarea "x"
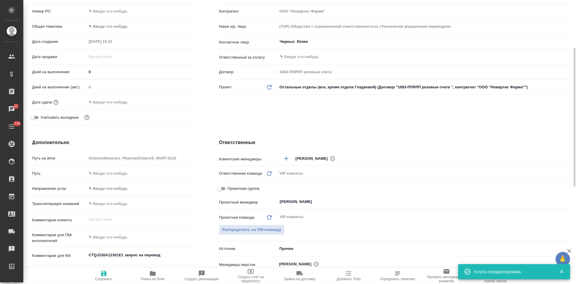
scroll to position [162, 0]
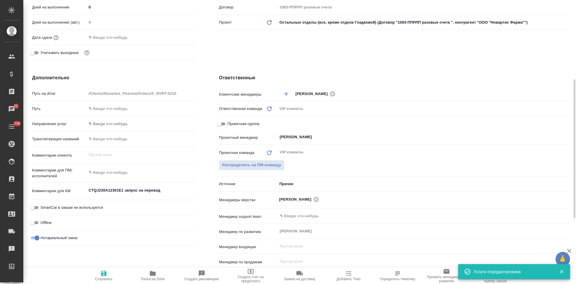
click at [29, 238] on input "Нотариальный заказ" at bounding box center [37, 237] width 21 height 7
checkbox input "false"
type textarea "x"
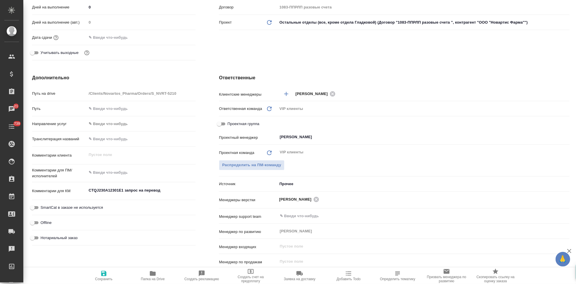
click at [101, 275] on icon "button" at bounding box center [103, 273] width 7 height 7
type textarea "x"
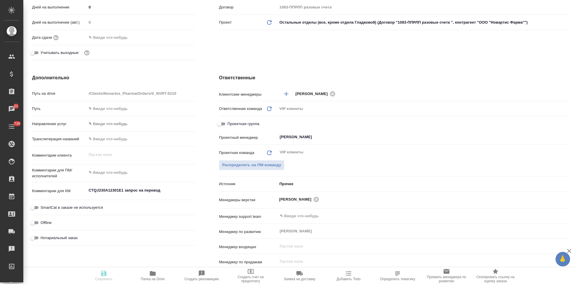
type textarea "x"
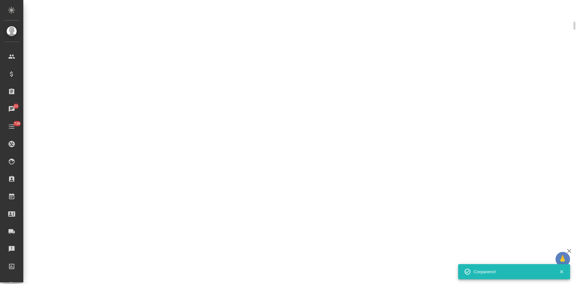
type input "new"
select select "RU"
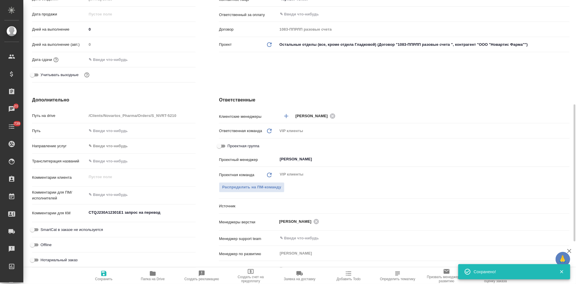
type textarea "x"
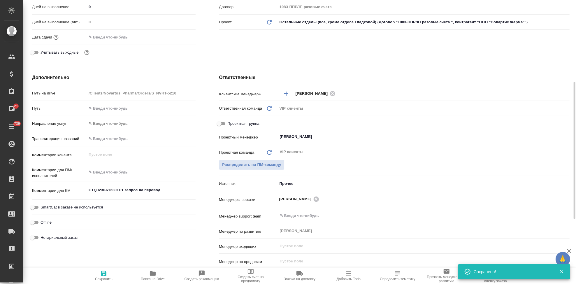
type textarea "x"
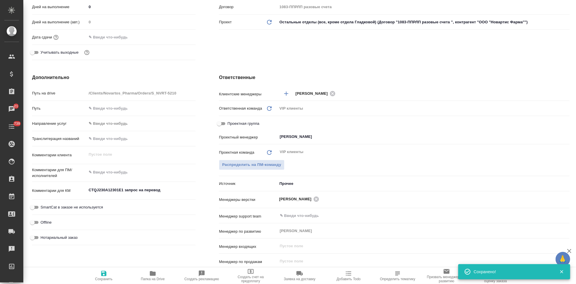
type textarea "x"
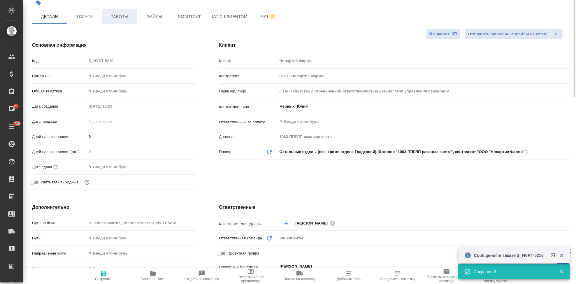
scroll to position [0, 0]
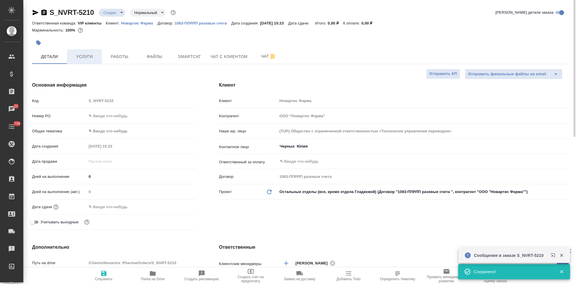
click at [93, 58] on span "Услуги" at bounding box center [85, 56] width 28 height 7
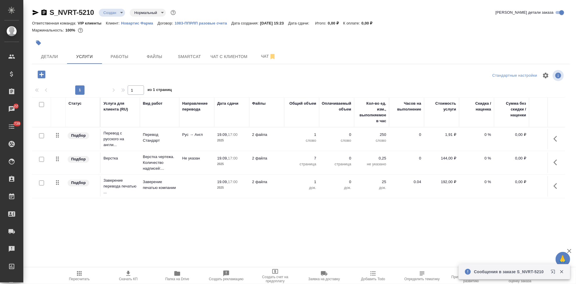
click at [553, 139] on icon "button" at bounding box center [554, 139] width 3 height 6
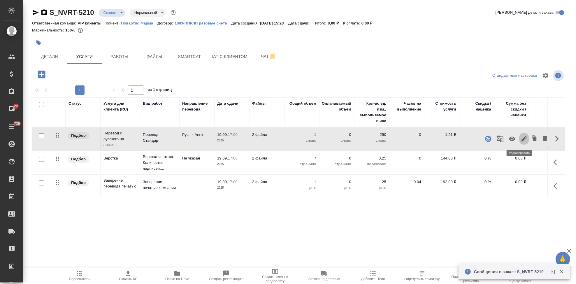
click at [520, 139] on icon "button" at bounding box center [523, 138] width 7 height 7
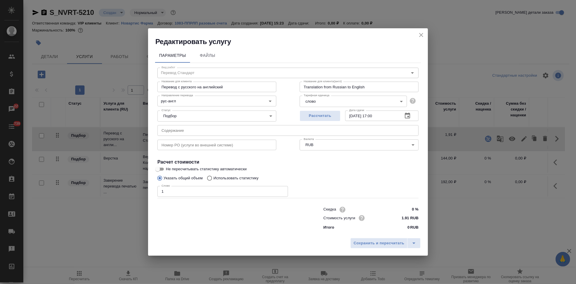
click at [210, 179] on input "Использовать статистику" at bounding box center [208, 178] width 9 height 11
radio input "true"
radio input "false"
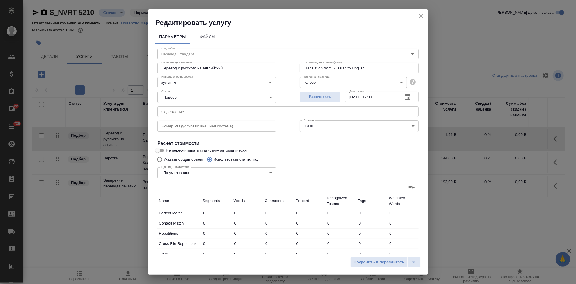
click at [410, 188] on icon at bounding box center [411, 186] width 7 height 7
click at [0, 0] on input "file" at bounding box center [0, 0] width 0 height 0
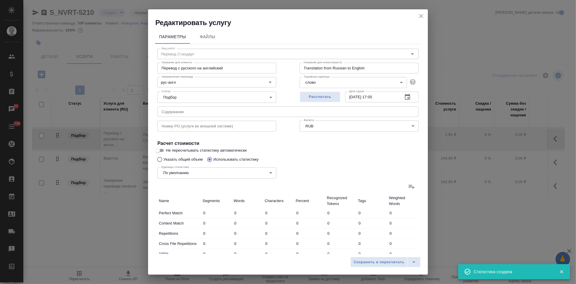
type input "4"
type input "35"
type input "3"
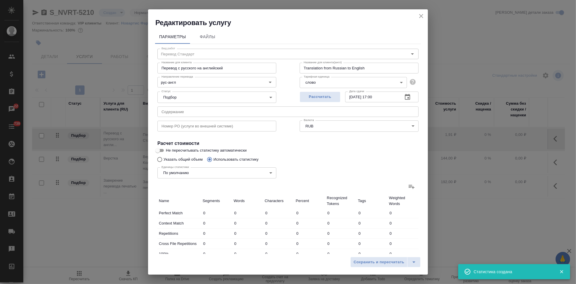
type input "14"
type input "3"
type input "5"
type input "17"
type input "1"
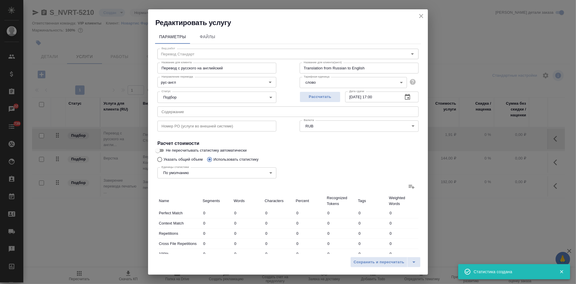
type input "2"
type input "5"
type input "6"
type input "17"
type input "152"
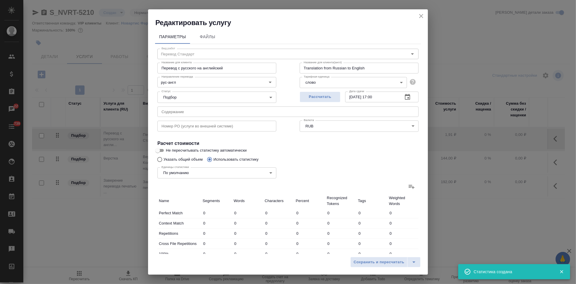
type input "171"
type input "1507"
type input "13352"
type input "184"
type input "1534"
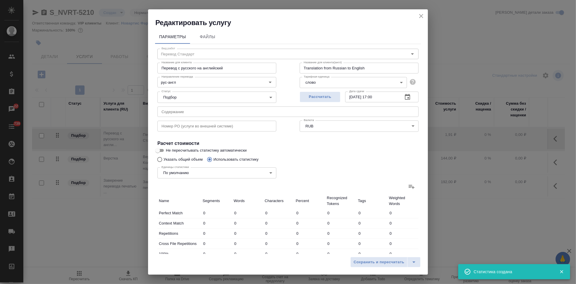
type input "13540"
type input "188"
type input "1538"
type input "13575"
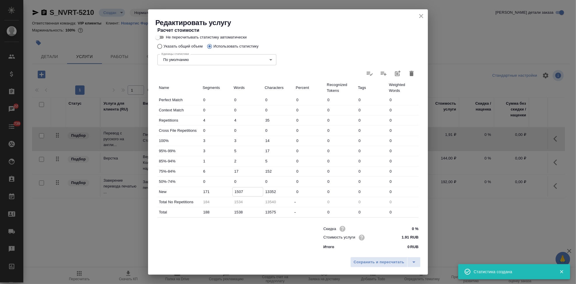
click at [237, 191] on input "1507" at bounding box center [248, 191] width 31 height 8
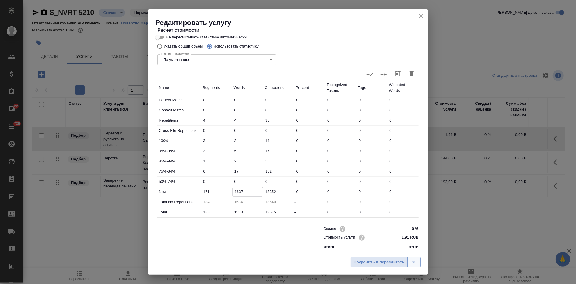
type input "1637"
click at [414, 259] on icon "split button" at bounding box center [413, 261] width 7 height 7
click at [388, 250] on li "Сохранить" at bounding box center [386, 249] width 70 height 9
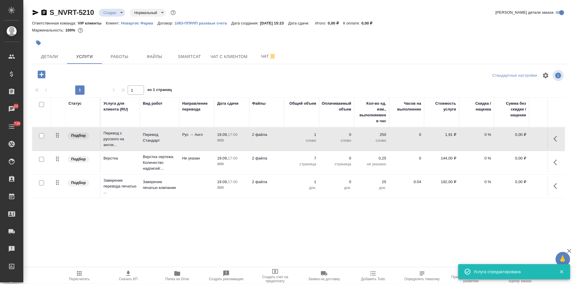
click at [84, 276] on span "Пересчитать" at bounding box center [79, 275] width 42 height 11
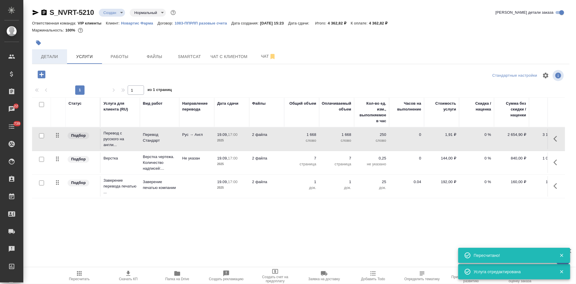
click at [57, 55] on span "Детали" at bounding box center [50, 56] width 28 height 7
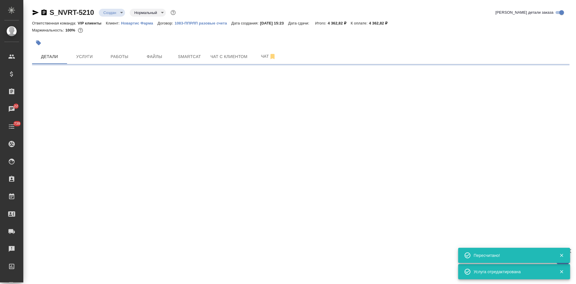
select select "RU"
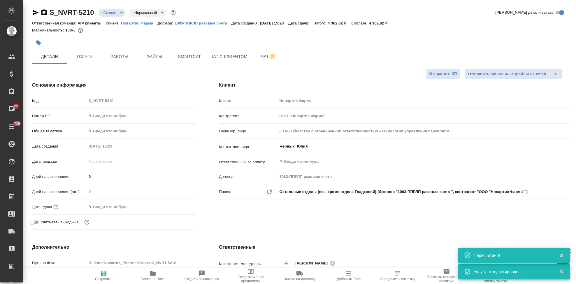
type textarea "x"
click at [107, 206] on input "text" at bounding box center [112, 207] width 51 height 8
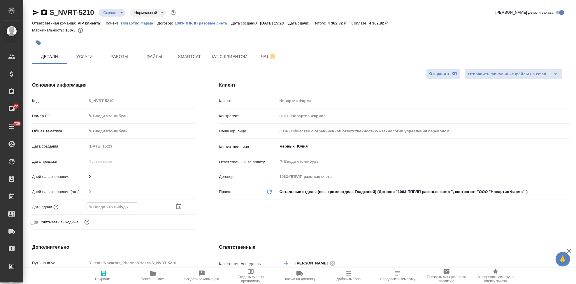
click at [177, 206] on icon "button" at bounding box center [178, 206] width 7 height 7
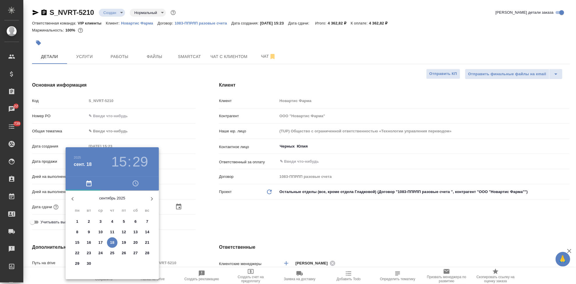
click at [124, 242] on p "19" at bounding box center [124, 243] width 4 height 6
type input "19.09.2025 15:29"
type textarea "x"
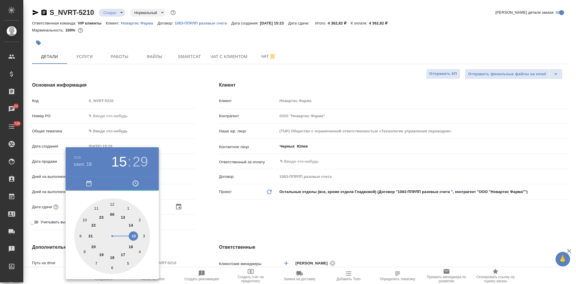
click at [122, 254] on div at bounding box center [112, 236] width 76 height 76
type input "19.09.2025 17:29"
type textarea "x"
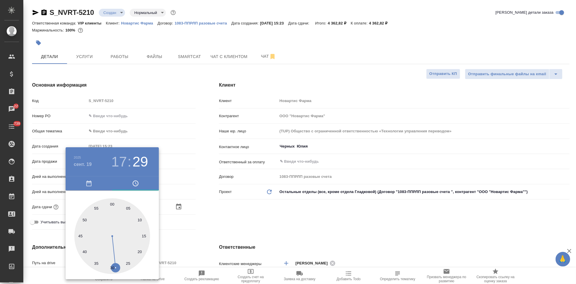
click at [112, 204] on div at bounding box center [112, 236] width 76 height 76
type input "19.09.2025 17:00"
type textarea "x"
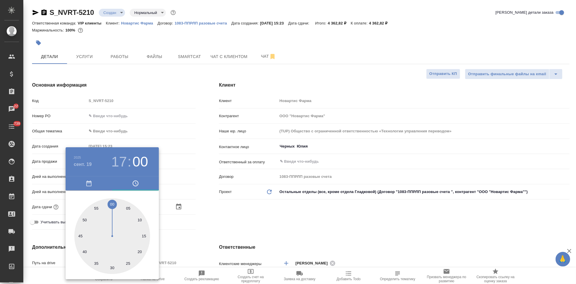
type textarea "x"
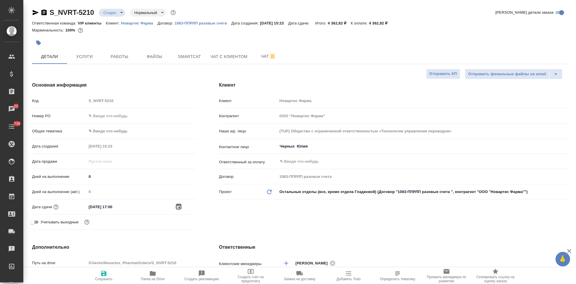
click at [104, 274] on icon "button" at bounding box center [103, 273] width 5 height 5
type textarea "x"
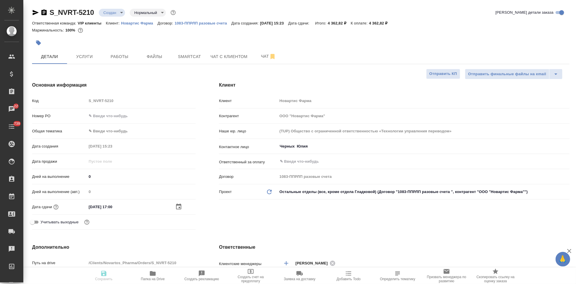
type textarea "x"
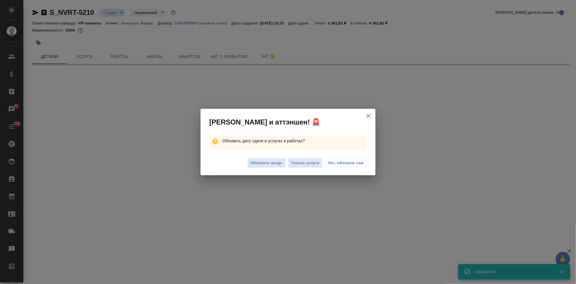
select select "RU"
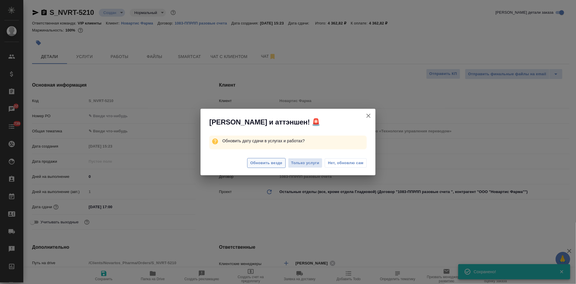
type textarea "x"
click at [265, 167] on button "Обновить везде" at bounding box center [266, 163] width 38 height 10
type textarea "x"
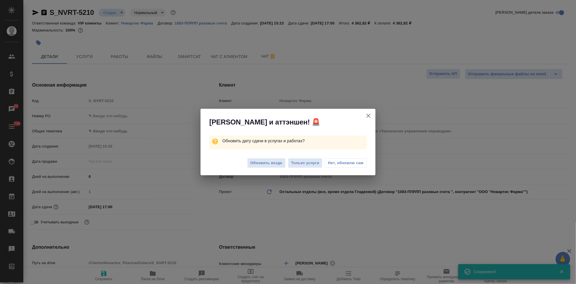
type textarea "x"
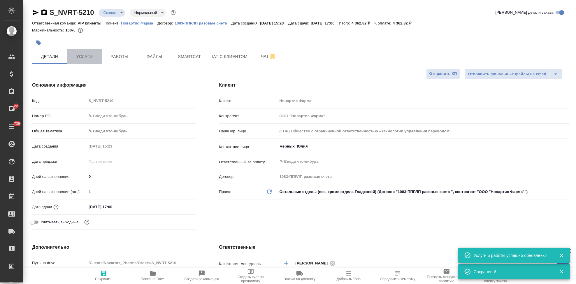
click at [82, 60] on span "Услуги" at bounding box center [85, 56] width 28 height 7
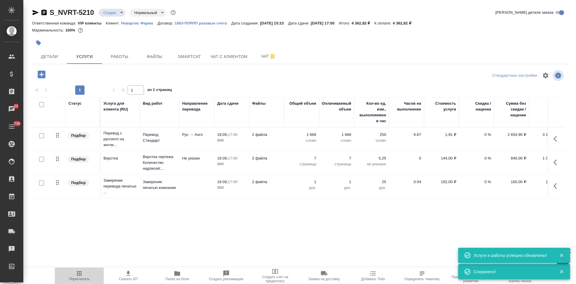
click at [85, 271] on span "Пересчитать" at bounding box center [79, 275] width 42 height 11
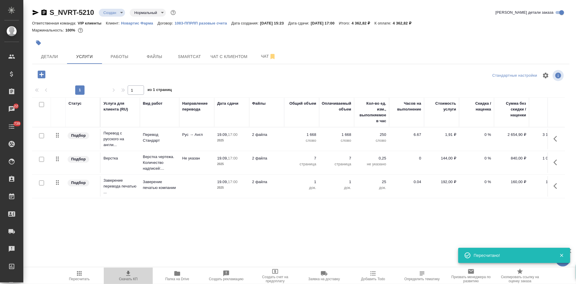
click at [131, 275] on icon "button" at bounding box center [128, 273] width 7 height 7
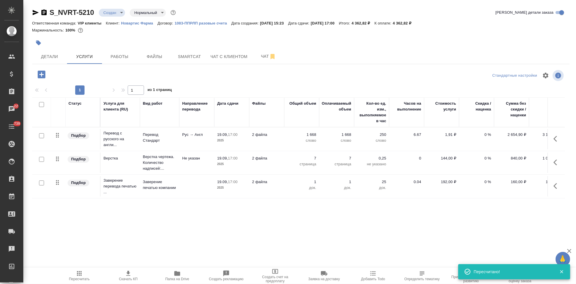
click at [312, 180] on p "1" at bounding box center [301, 182] width 29 height 6
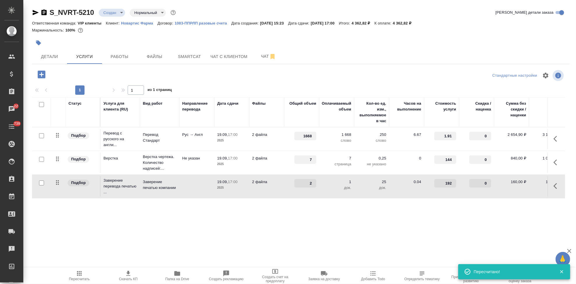
type input "2"
click at [315, 182] on input "2" at bounding box center [305, 183] width 22 height 8
click at [305, 206] on div "Статус Услуга для клиента (RU) Вид работ Направление перевода Дата сдачи Файлы …" at bounding box center [298, 159] width 533 height 125
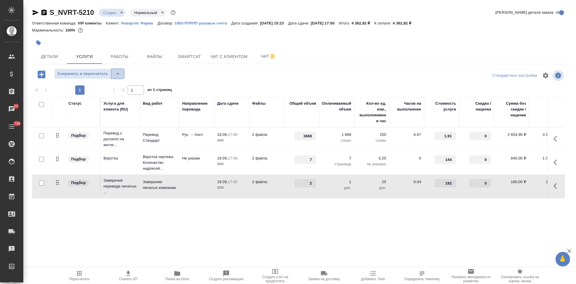
click at [115, 71] on icon "split button" at bounding box center [117, 73] width 7 height 7
click at [108, 87] on li "Сохранить" at bounding box center [89, 85] width 70 height 9
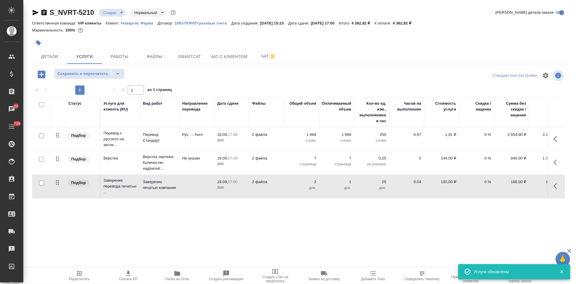
click at [82, 273] on icon "button" at bounding box center [79, 273] width 7 height 7
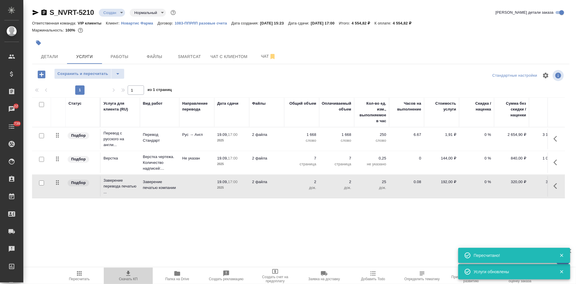
click at [131, 276] on icon "button" at bounding box center [128, 273] width 7 height 7
click at [262, 58] on span "Чат" at bounding box center [268, 56] width 28 height 7
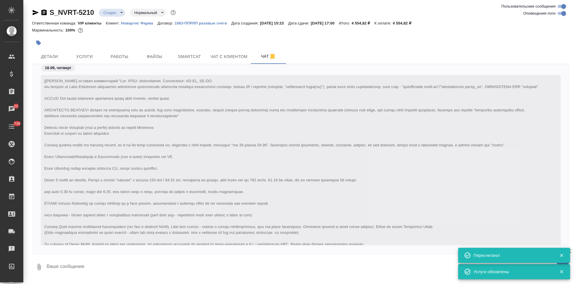
scroll to position [339, 0]
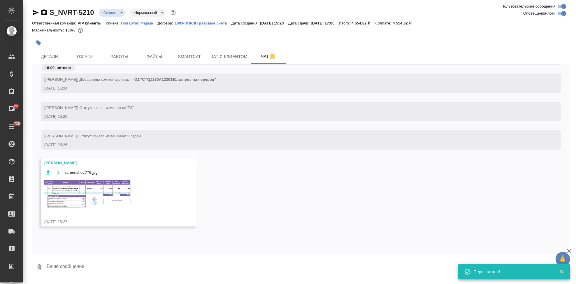
click at [92, 196] on img at bounding box center [87, 194] width 87 height 30
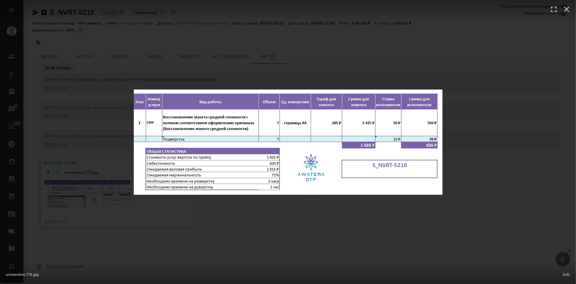
click at [282, 214] on div "screenshot.776.jpg 1 of 1" at bounding box center [288, 142] width 576 height 284
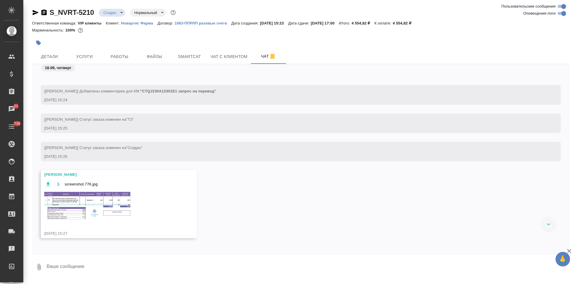
scroll to position [425, 0]
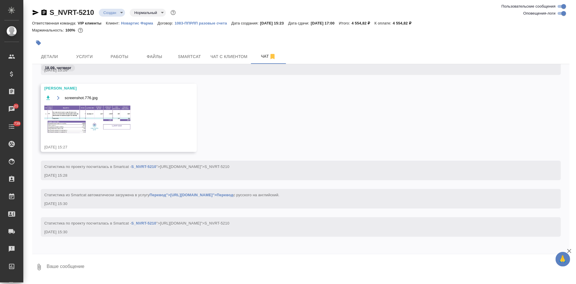
click at [121, 13] on body "🙏 .cls-1 fill:#fff; AWATERA Kabargina Anna Клиенты Спецификации Заказы 21 Чаты …" at bounding box center [288, 142] width 576 height 284
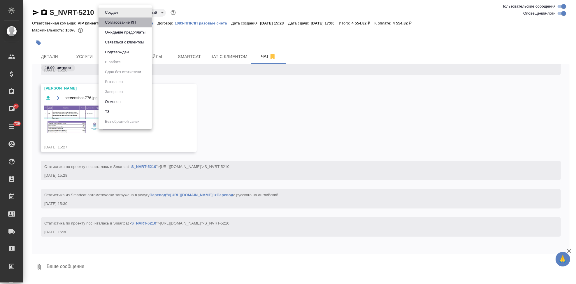
click at [119, 26] on li "Согласование КП" at bounding box center [125, 22] width 53 height 10
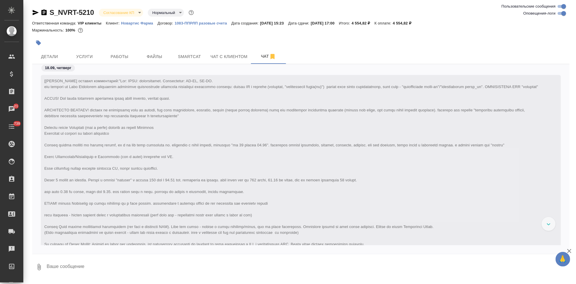
scroll to position [1415, 0]
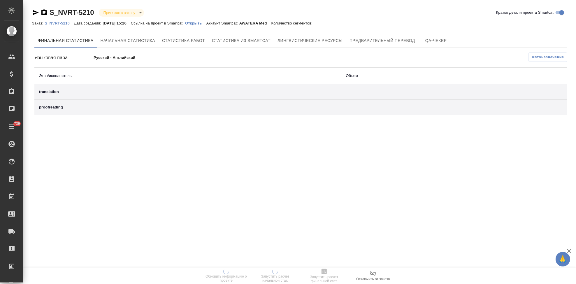
click at [200, 22] on p "Открыть" at bounding box center [195, 23] width 21 height 4
